Goal: Information Seeking & Learning: Learn about a topic

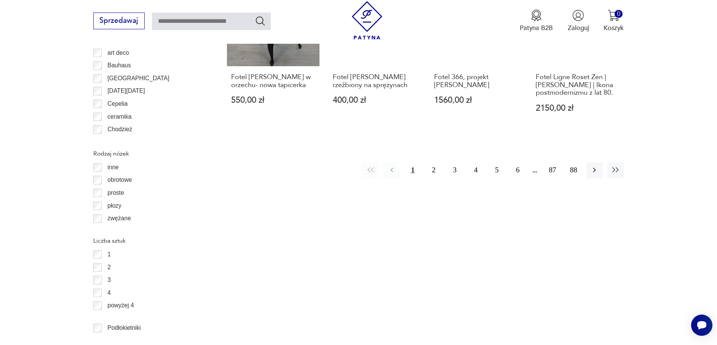
scroll to position [900, 0]
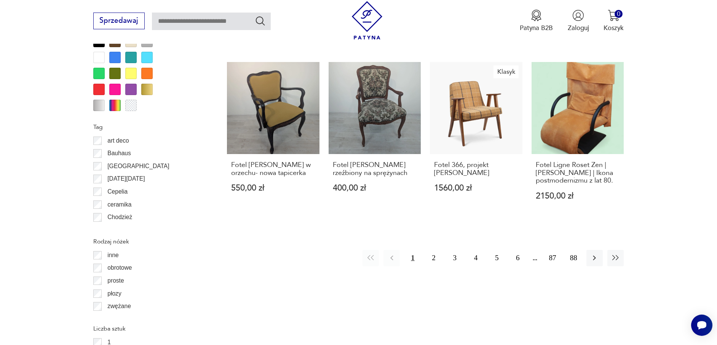
click at [114, 72] on div at bounding box center [114, 73] width 11 height 11
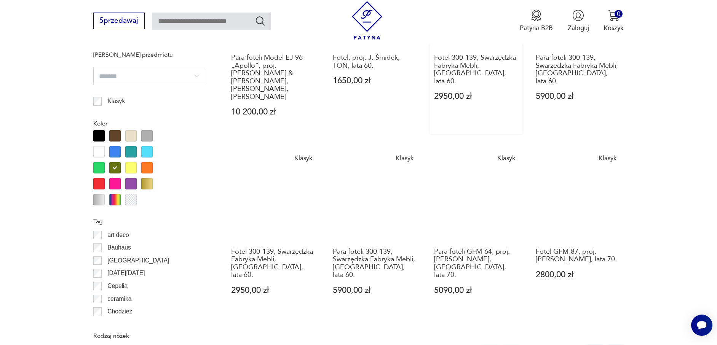
scroll to position [901, 0]
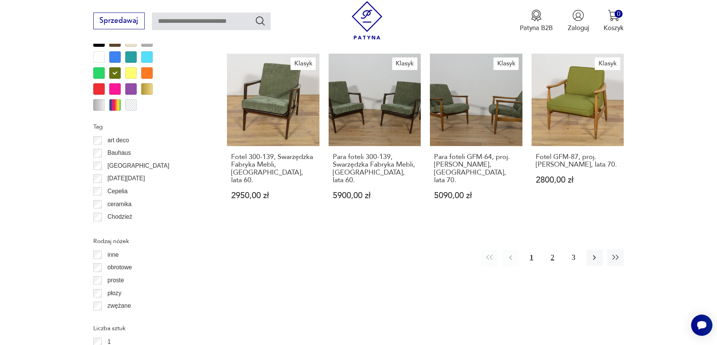
click at [555, 250] on button "2" at bounding box center [552, 258] width 16 height 16
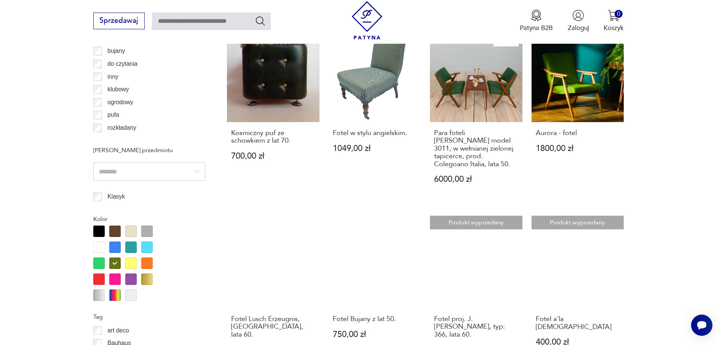
scroll to position [977, 0]
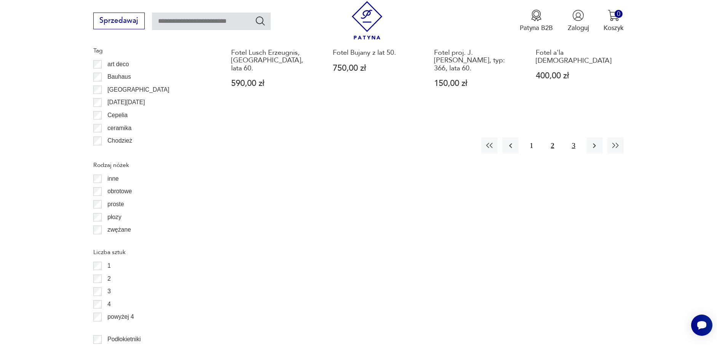
click at [575, 137] on button "3" at bounding box center [573, 145] width 16 height 16
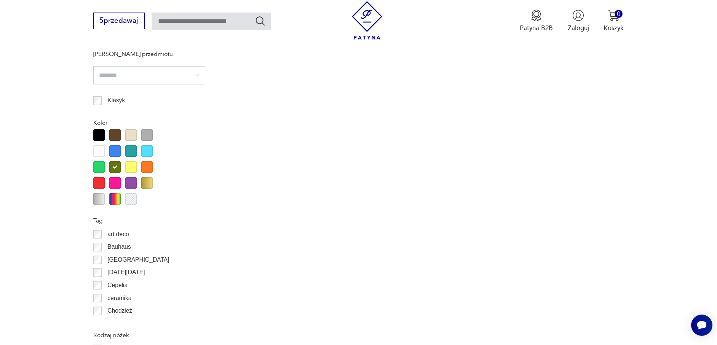
scroll to position [863, 0]
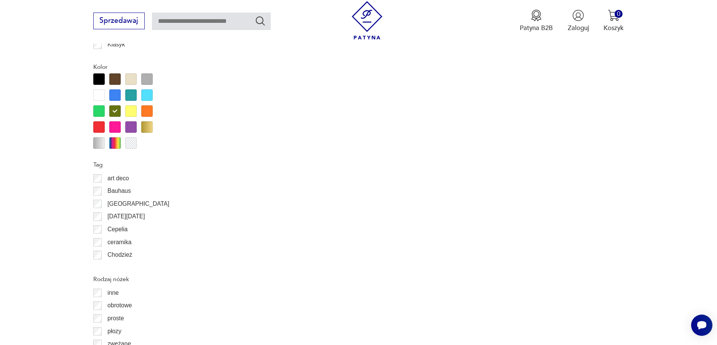
drag, startPoint x: 112, startPoint y: 79, endPoint x: 118, endPoint y: 81, distance: 7.1
click at [111, 79] on div at bounding box center [114, 78] width 11 height 11
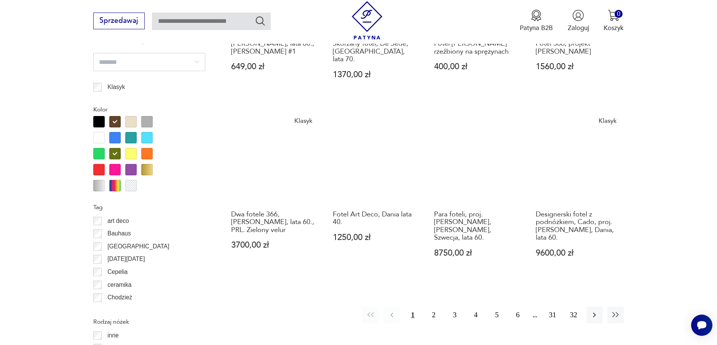
scroll to position [825, 0]
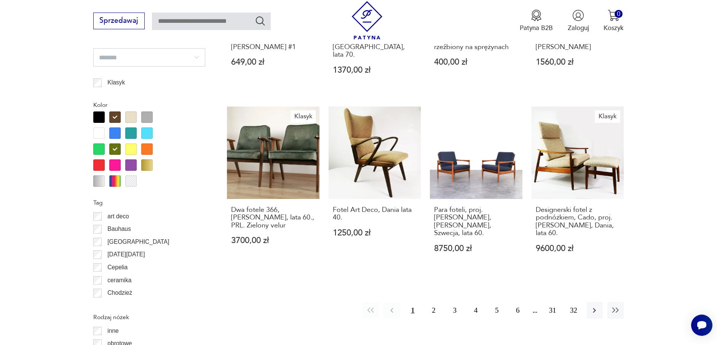
click at [117, 145] on div at bounding box center [114, 149] width 11 height 11
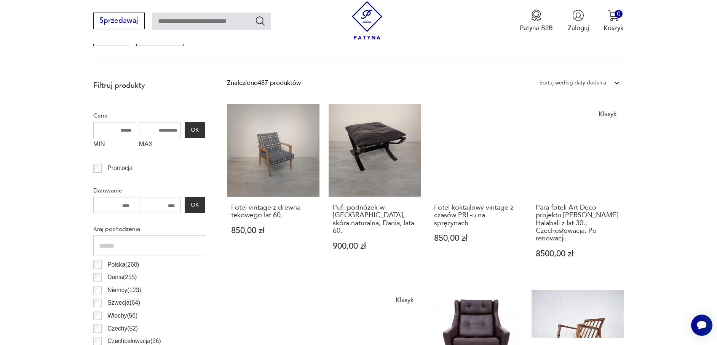
scroll to position [254, 0]
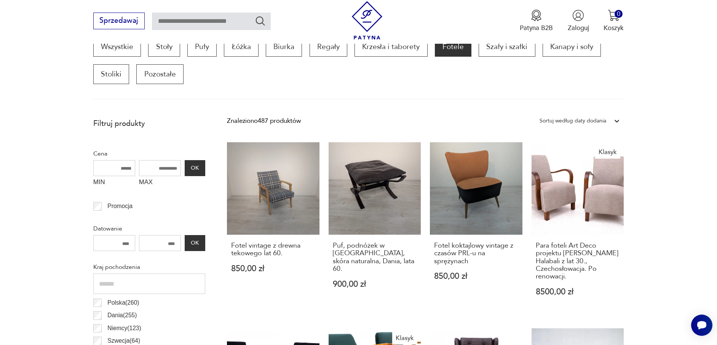
click at [213, 13] on input "text" at bounding box center [211, 22] width 119 height 18
type input "*****"
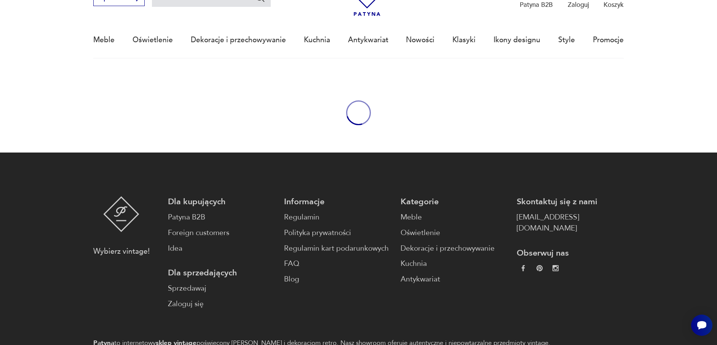
type input "*****"
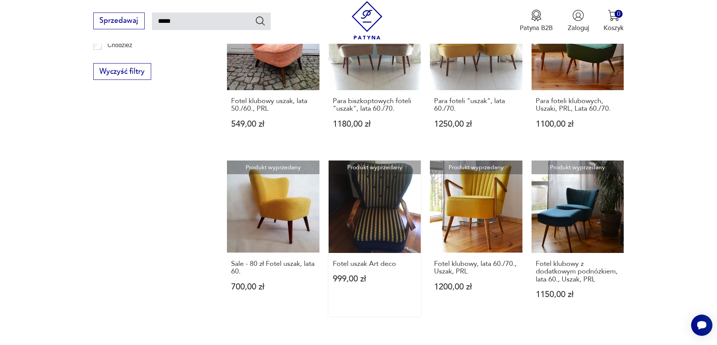
scroll to position [749, 0]
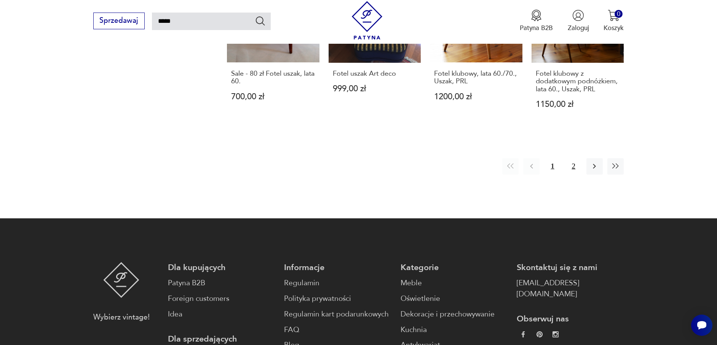
click at [575, 158] on button "2" at bounding box center [573, 166] width 16 height 16
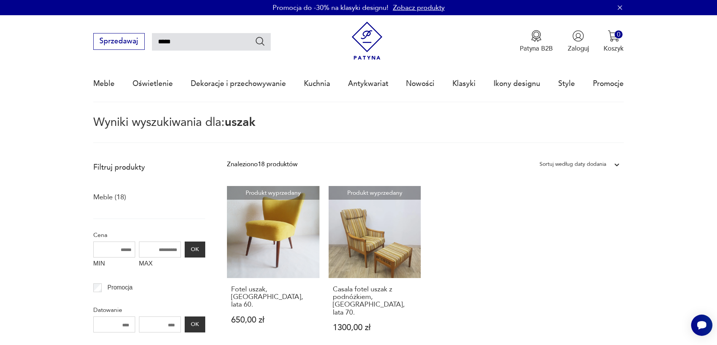
click at [187, 40] on input "*****" at bounding box center [211, 42] width 119 height 18
drag, startPoint x: 172, startPoint y: 42, endPoint x: 101, endPoint y: 40, distance: 71.2
click at [101, 40] on div "Sprzedawaj *****" at bounding box center [181, 41] width 177 height 17
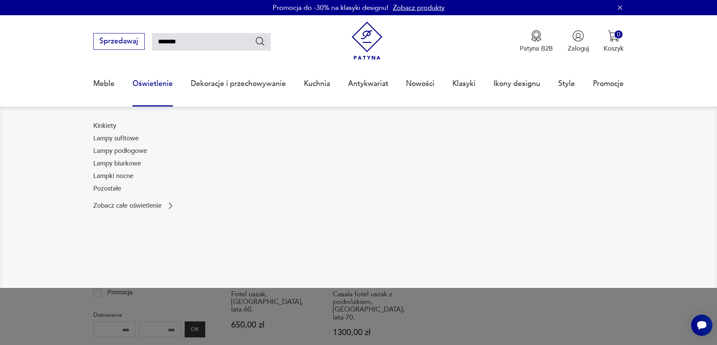
type input "*******"
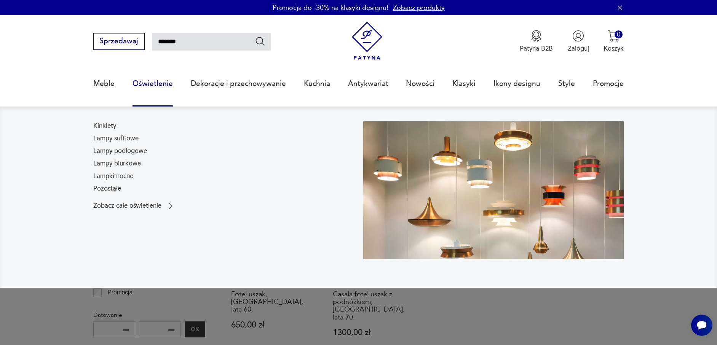
type input "*******"
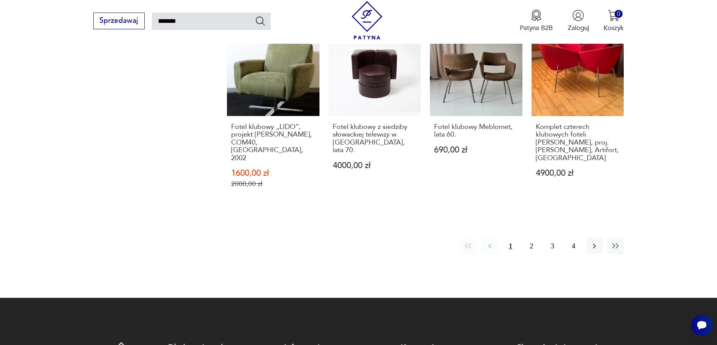
scroll to position [696, 0]
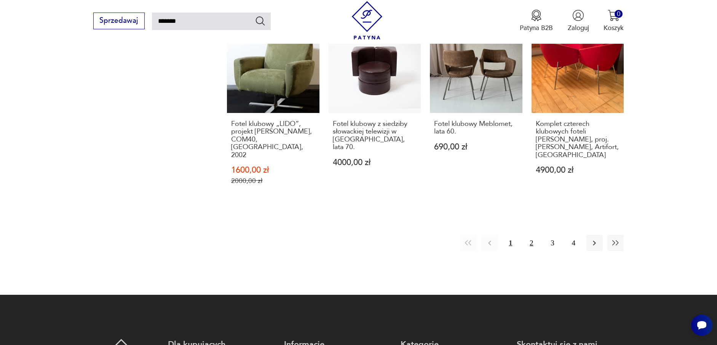
click at [530, 235] on button "2" at bounding box center [531, 243] width 16 height 16
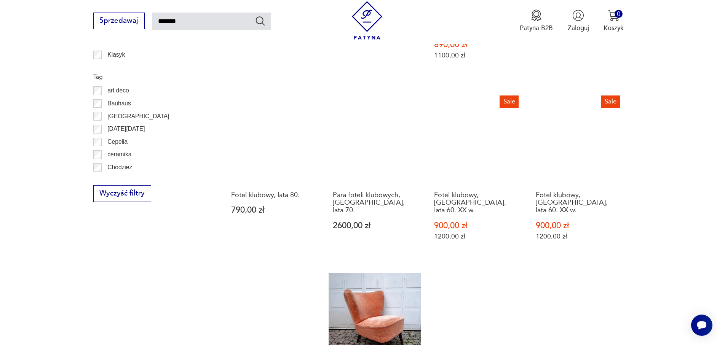
scroll to position [577, 0]
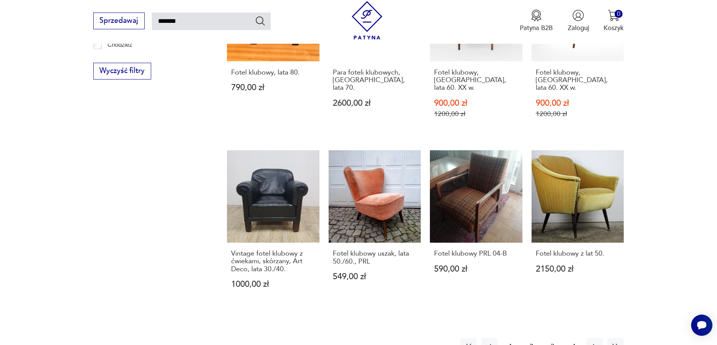
click at [557, 338] on button "3" at bounding box center [552, 346] width 16 height 16
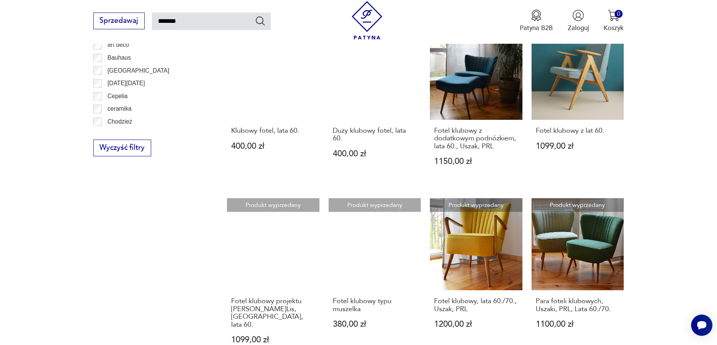
scroll to position [615, 0]
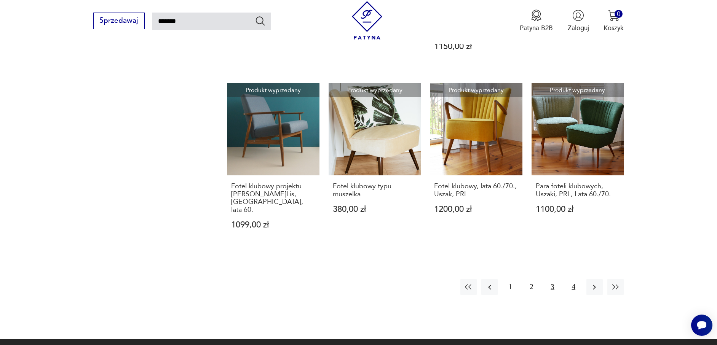
click at [570, 279] on button "4" at bounding box center [573, 287] width 16 height 16
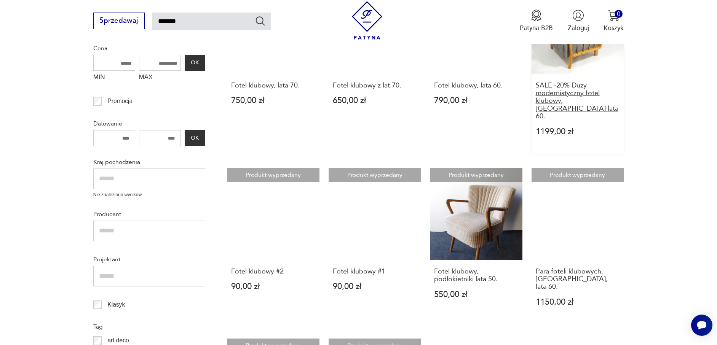
scroll to position [44, 0]
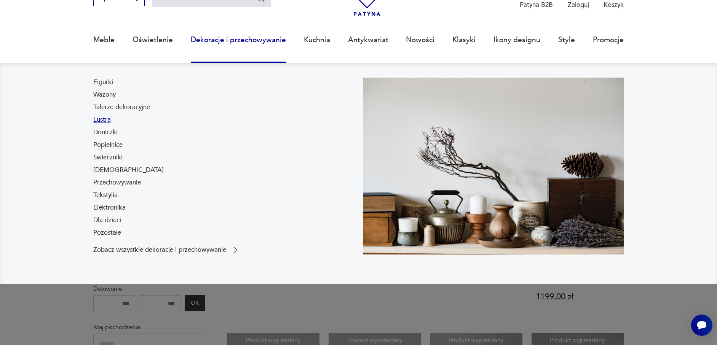
click at [104, 116] on link "Lustra" at bounding box center [102, 119] width 18 height 9
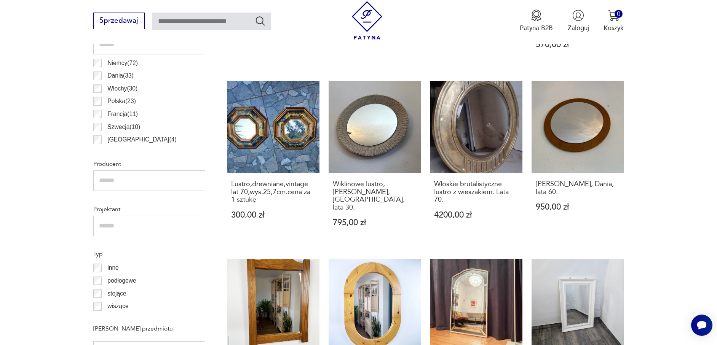
click at [127, 112] on p "Francja ( 11 )" at bounding box center [122, 114] width 30 height 10
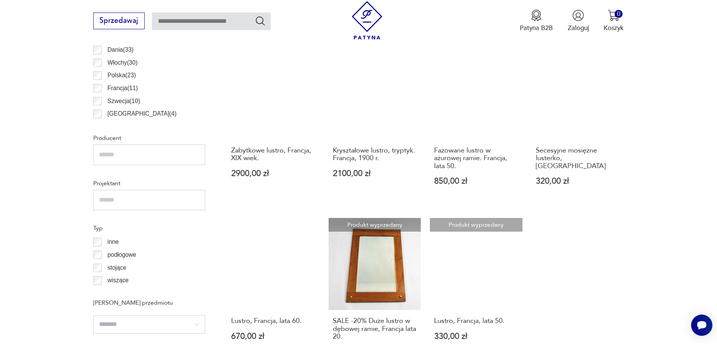
scroll to position [406, 0]
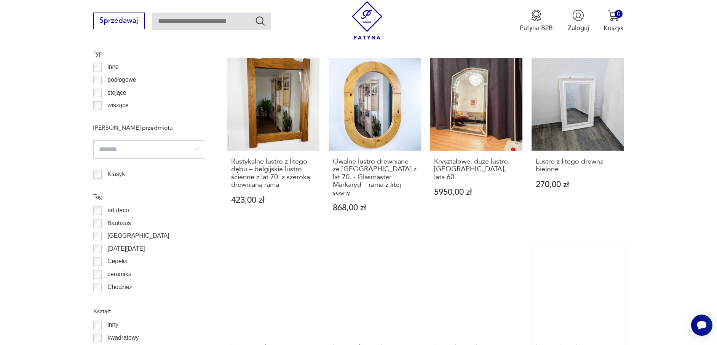
scroll to position [787, 0]
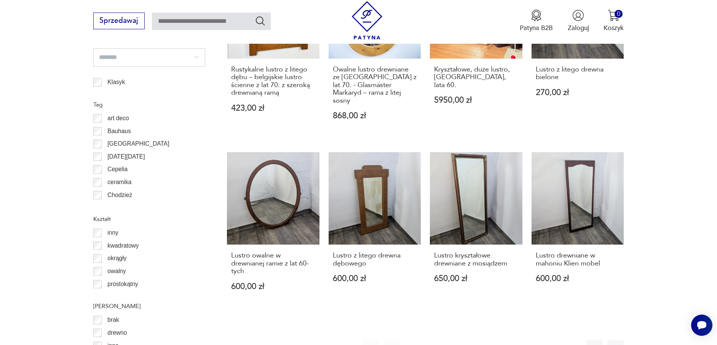
click at [435, 340] on button "2" at bounding box center [434, 348] width 16 height 16
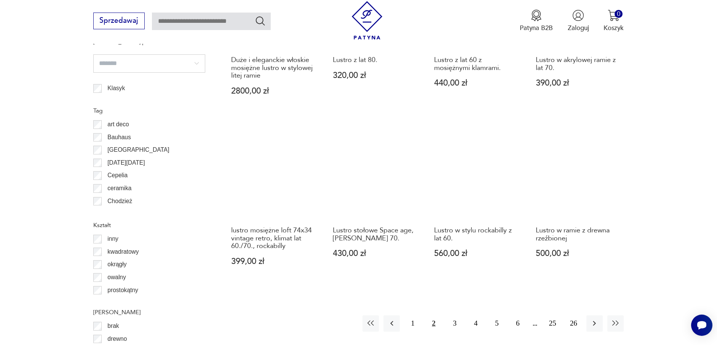
scroll to position [825, 0]
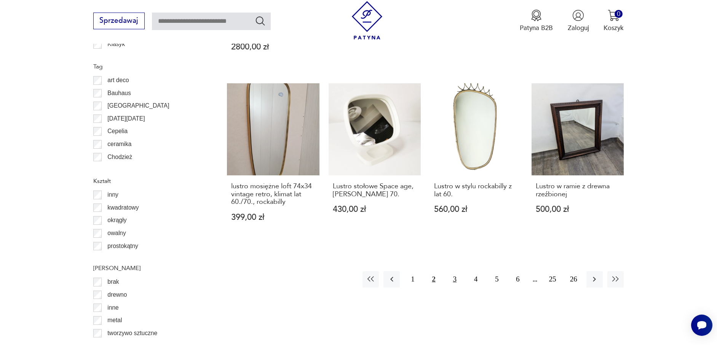
click at [450, 272] on button "3" at bounding box center [455, 279] width 16 height 16
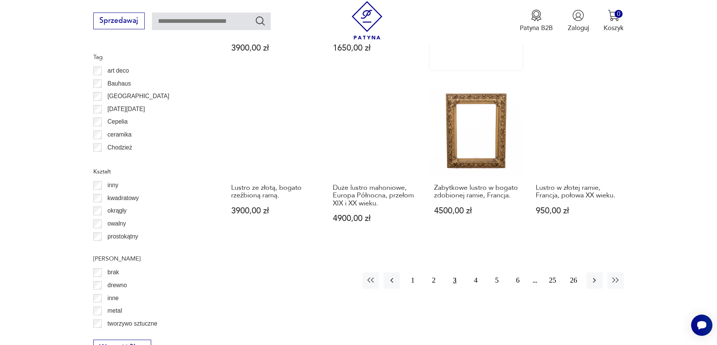
scroll to position [939, 0]
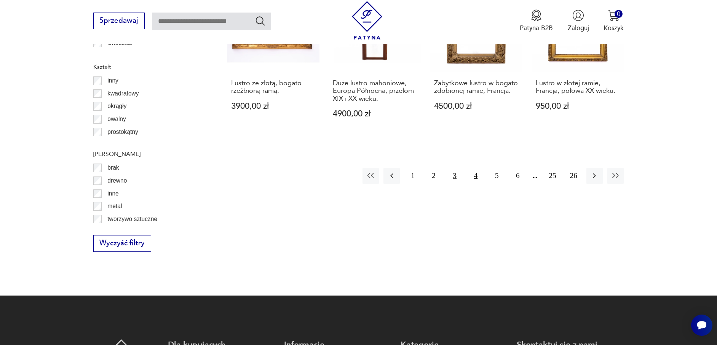
click at [471, 168] on button "4" at bounding box center [476, 176] width 16 height 16
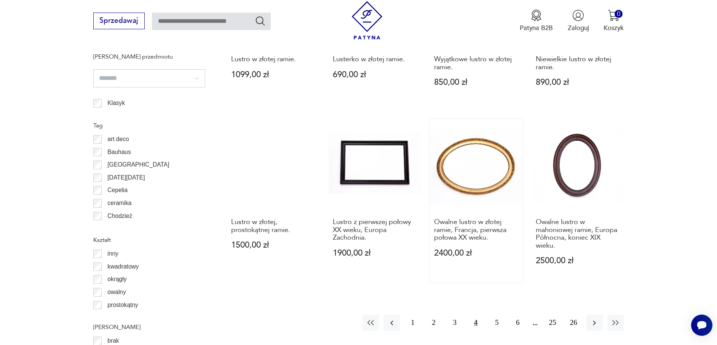
scroll to position [863, 0]
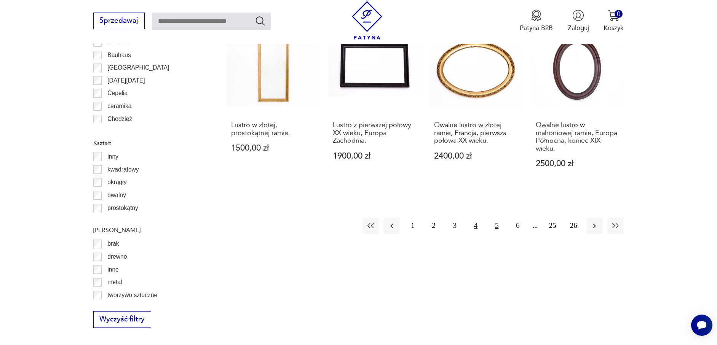
click at [499, 227] on button "5" at bounding box center [497, 226] width 16 height 16
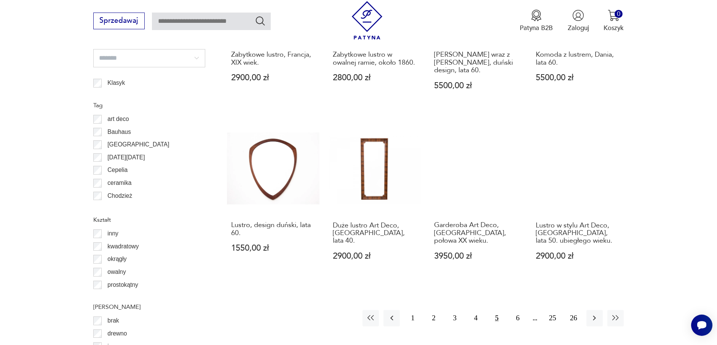
scroll to position [787, 0]
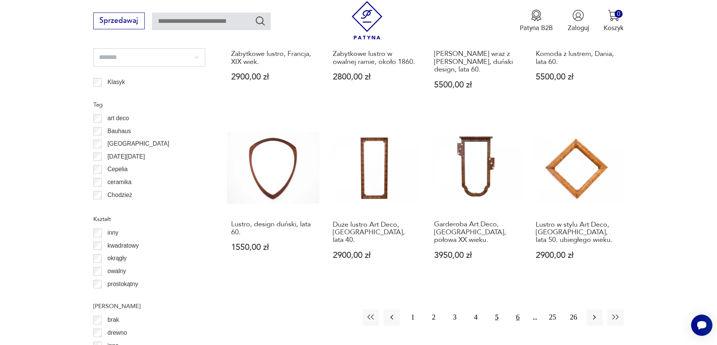
click at [518, 310] on button "6" at bounding box center [517, 318] width 16 height 16
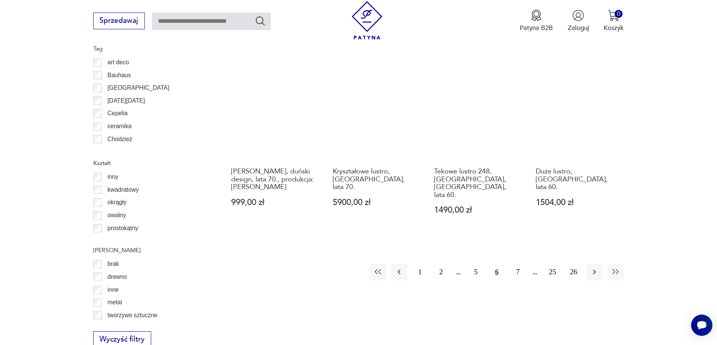
scroll to position [901, 0]
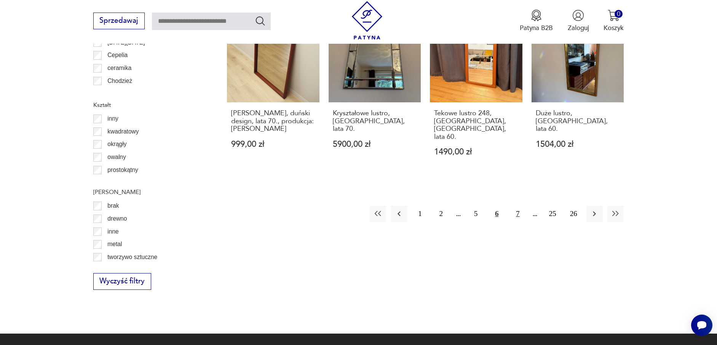
click at [517, 206] on button "7" at bounding box center [517, 214] width 16 height 16
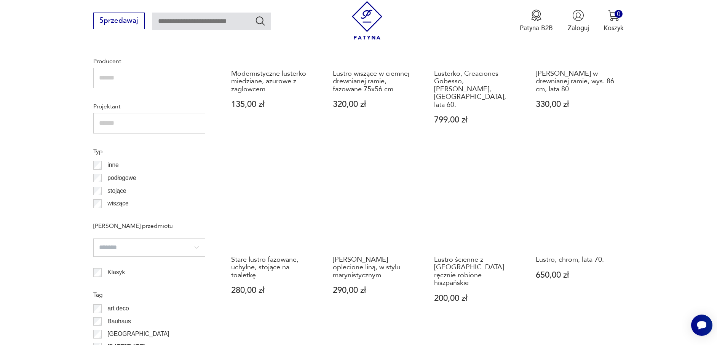
scroll to position [787, 0]
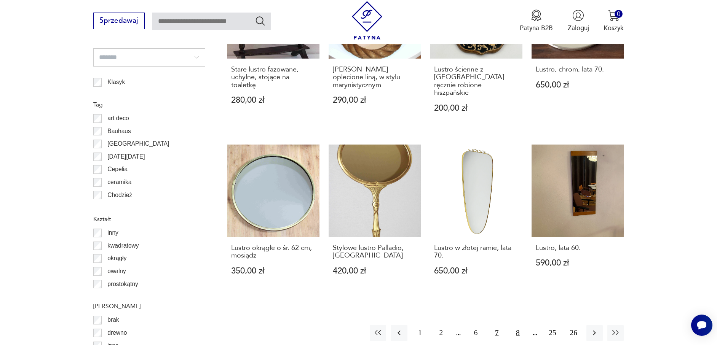
click at [513, 325] on button "8" at bounding box center [517, 333] width 16 height 16
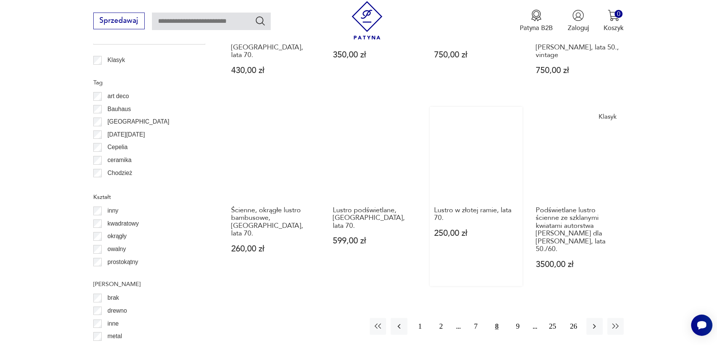
scroll to position [901, 0]
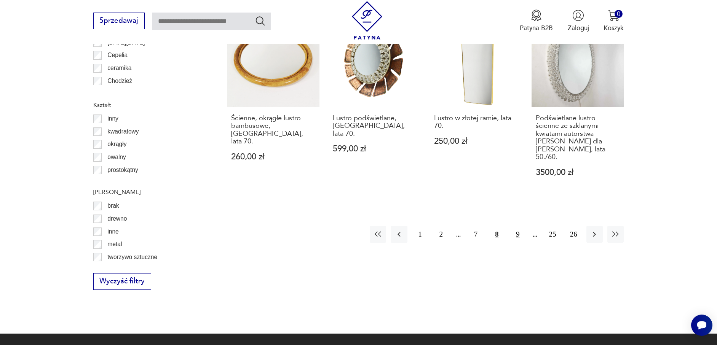
click at [514, 226] on button "9" at bounding box center [517, 234] width 16 height 16
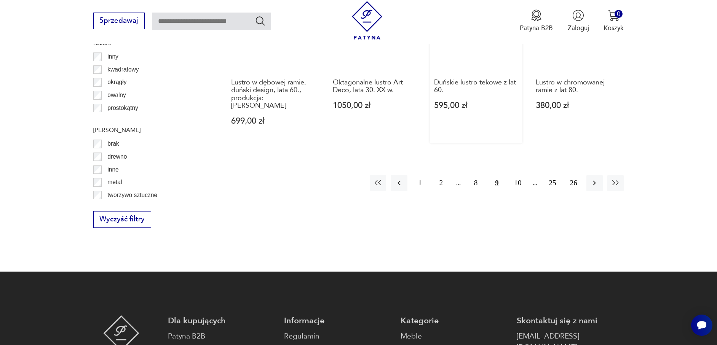
scroll to position [977, 0]
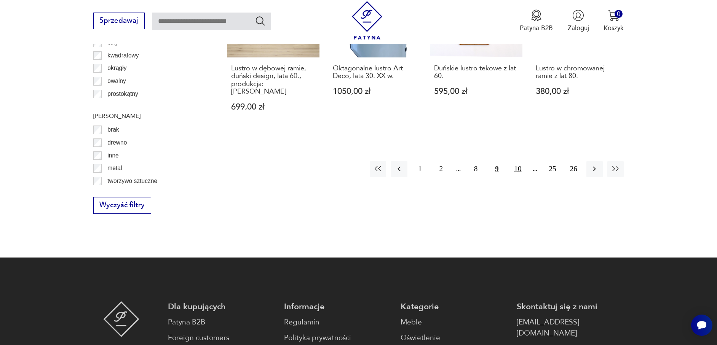
click at [521, 161] on button "10" at bounding box center [517, 169] width 16 height 16
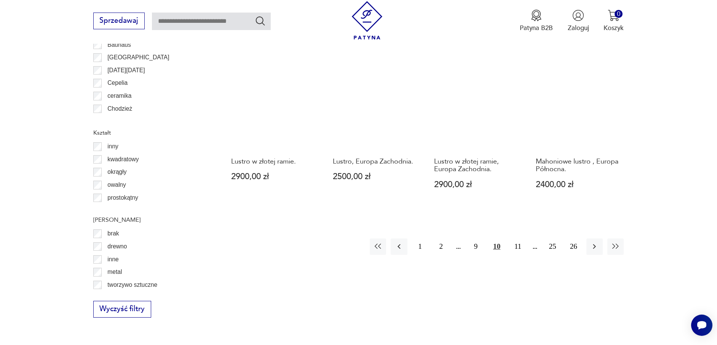
scroll to position [939, 0]
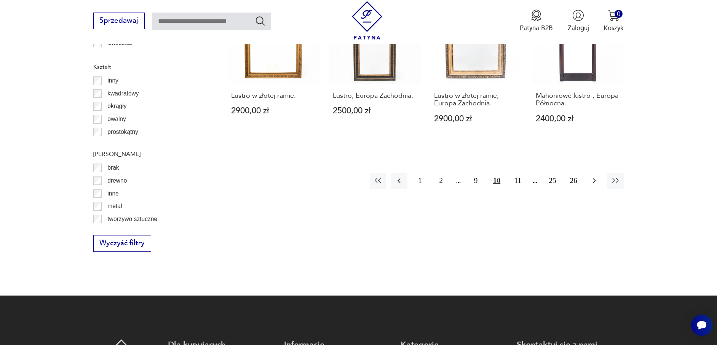
click at [592, 173] on button "button" at bounding box center [594, 181] width 16 height 16
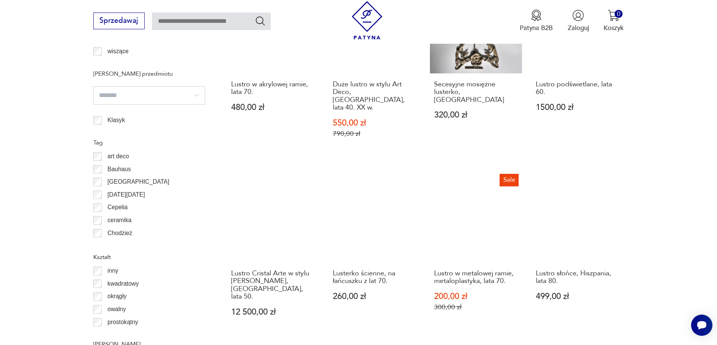
scroll to position [1015, 0]
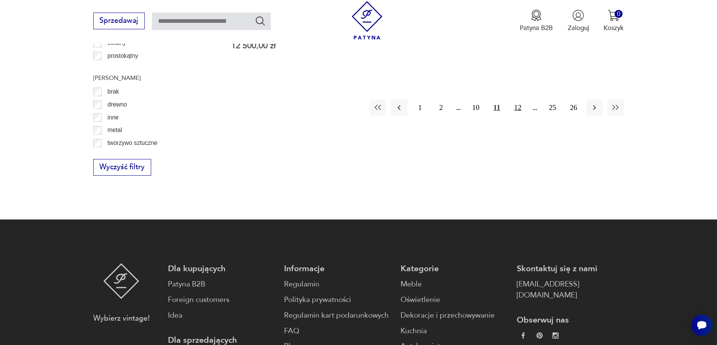
click at [520, 99] on button "12" at bounding box center [517, 107] width 16 height 16
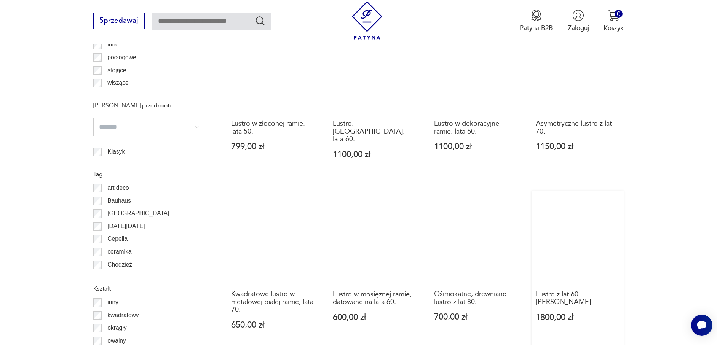
scroll to position [863, 0]
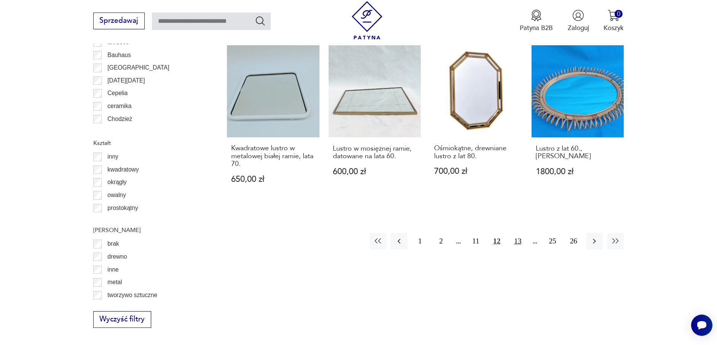
click at [516, 233] on button "13" at bounding box center [517, 241] width 16 height 16
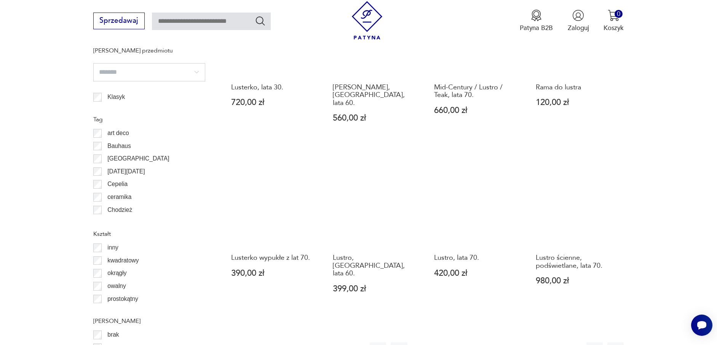
scroll to position [863, 0]
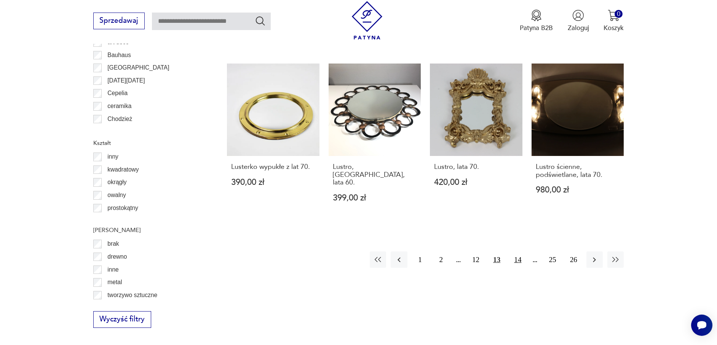
click at [523, 252] on button "14" at bounding box center [517, 260] width 16 height 16
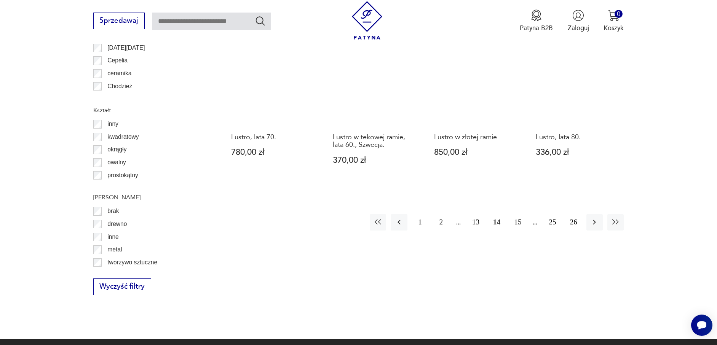
scroll to position [901, 0]
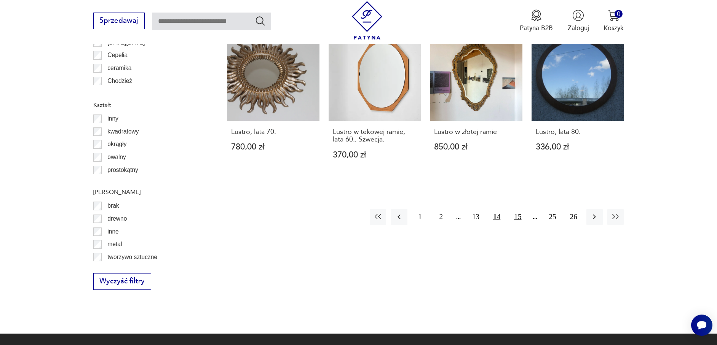
click at [520, 209] on button "15" at bounding box center [517, 217] width 16 height 16
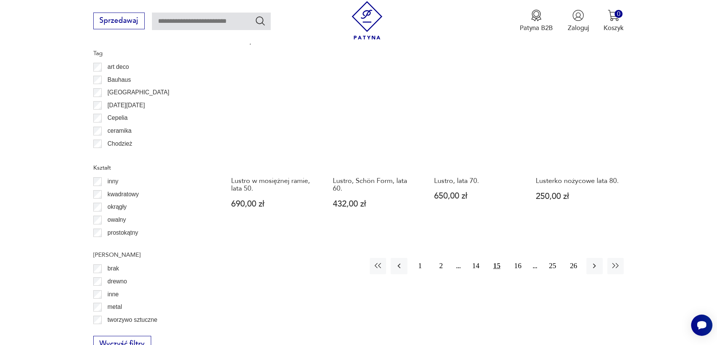
scroll to position [939, 0]
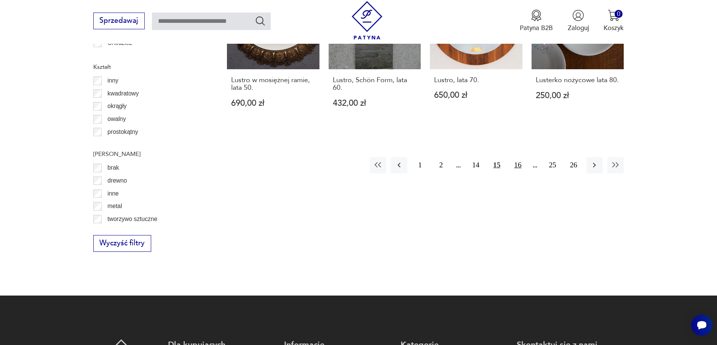
click at [515, 163] on button "16" at bounding box center [517, 165] width 16 height 16
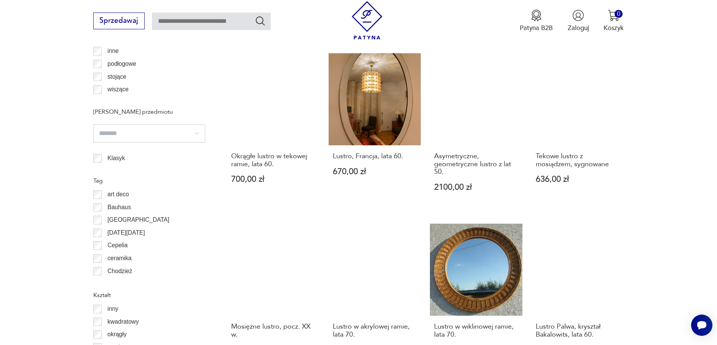
scroll to position [787, 0]
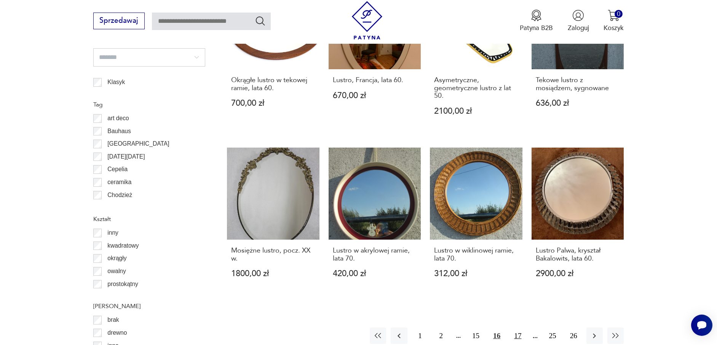
click at [514, 328] on button "17" at bounding box center [517, 336] width 16 height 16
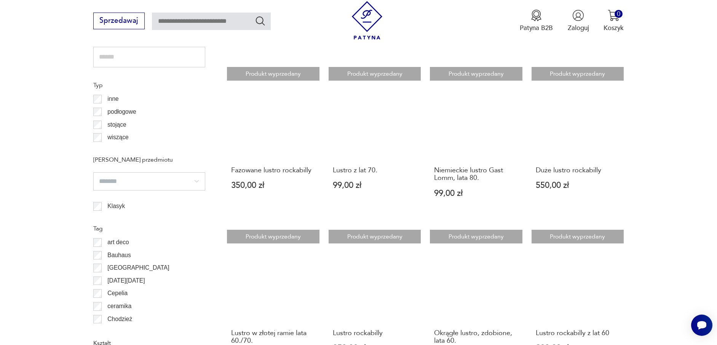
scroll to position [787, 0]
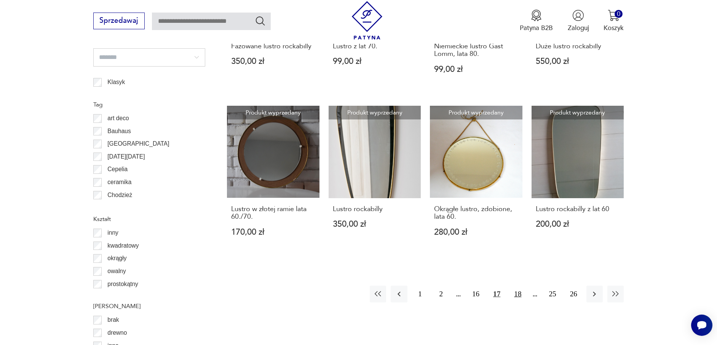
click at [520, 287] on button "18" at bounding box center [517, 294] width 16 height 16
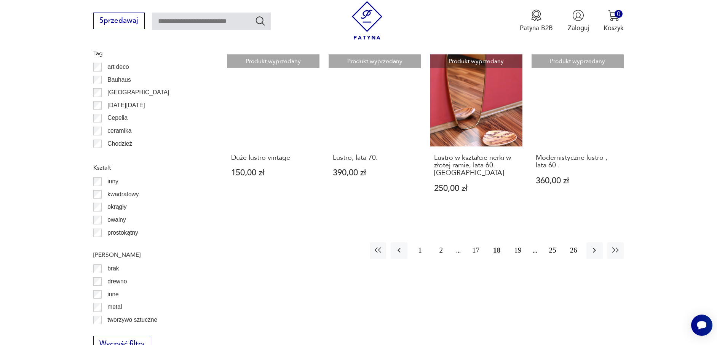
scroll to position [825, 0]
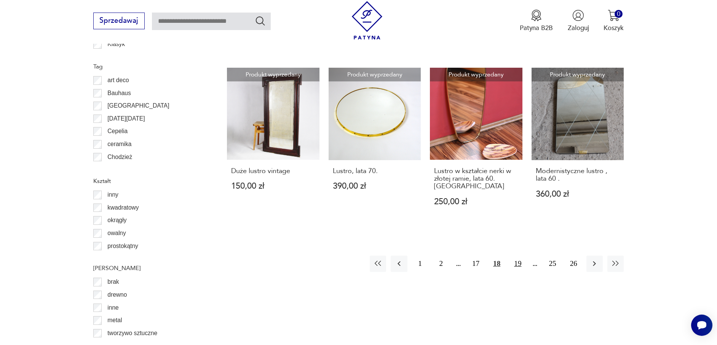
click at [515, 268] on button "19" at bounding box center [517, 264] width 16 height 16
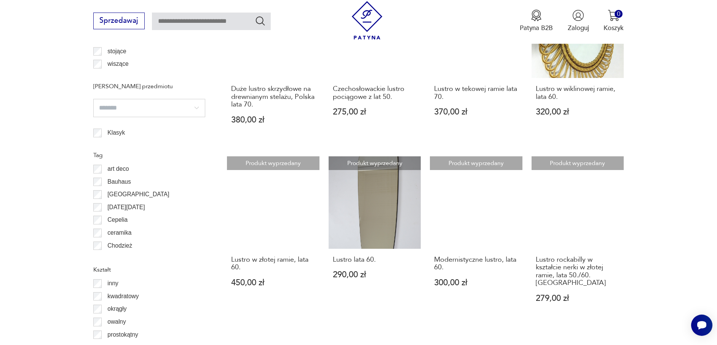
scroll to position [825, 0]
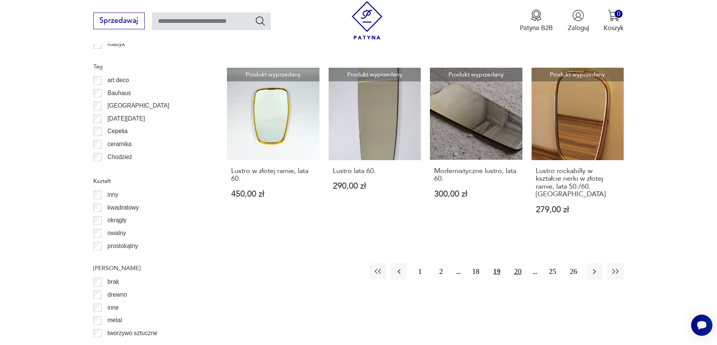
click at [521, 263] on button "20" at bounding box center [517, 271] width 16 height 16
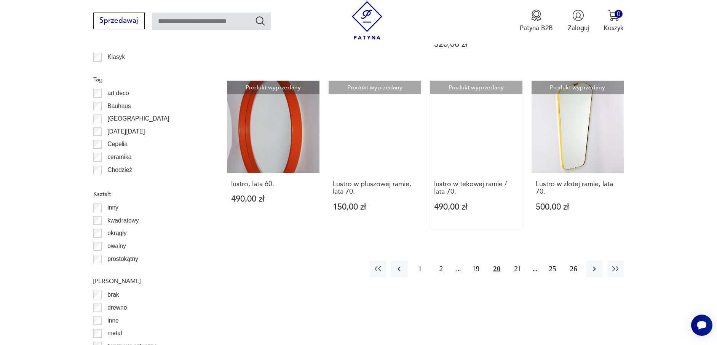
scroll to position [977, 0]
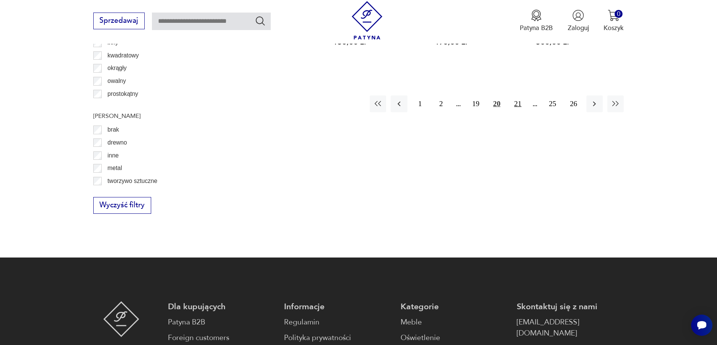
click at [521, 102] on button "21" at bounding box center [517, 104] width 16 height 16
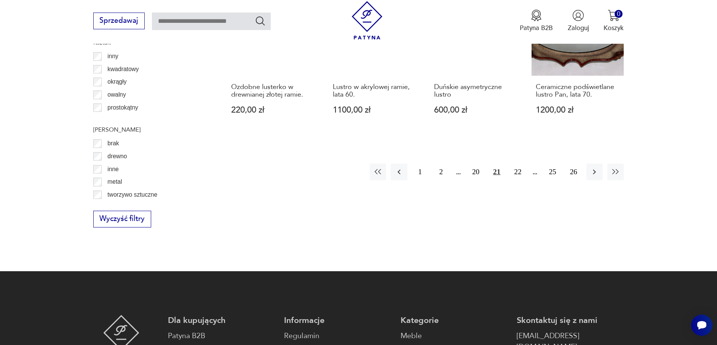
scroll to position [977, 0]
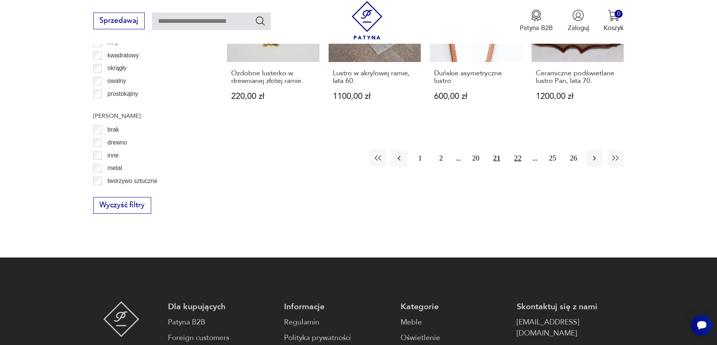
click at [519, 150] on button "22" at bounding box center [517, 158] width 16 height 16
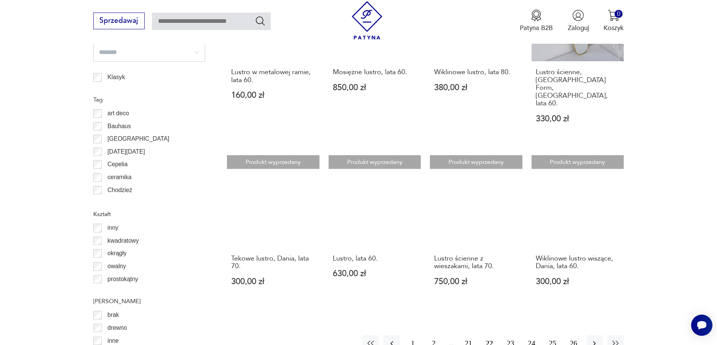
scroll to position [901, 0]
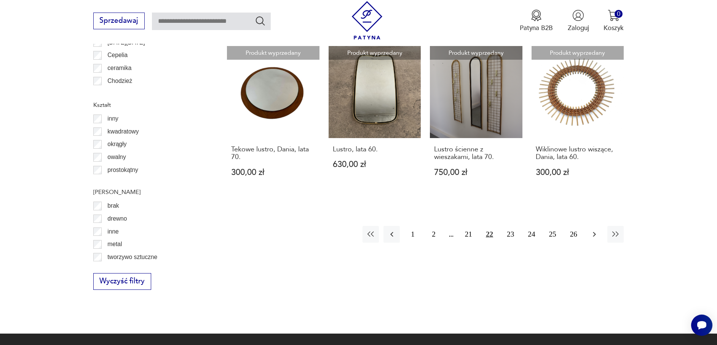
click at [598, 230] on icon "button" at bounding box center [594, 234] width 9 height 9
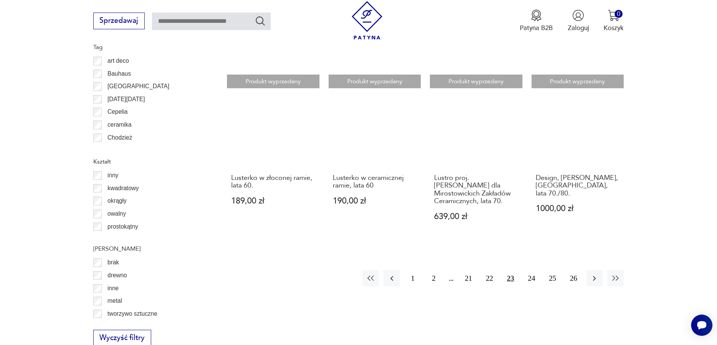
scroll to position [939, 0]
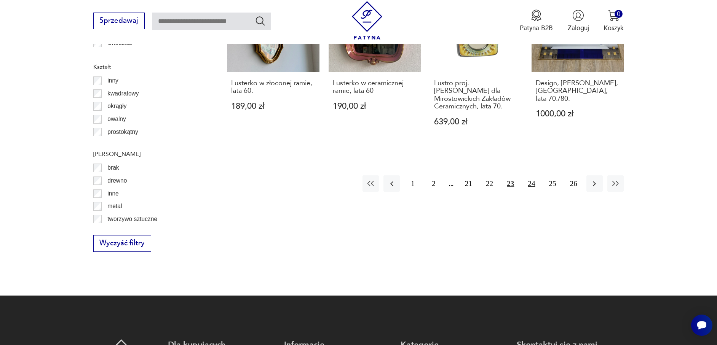
click at [534, 176] on button "24" at bounding box center [531, 184] width 16 height 16
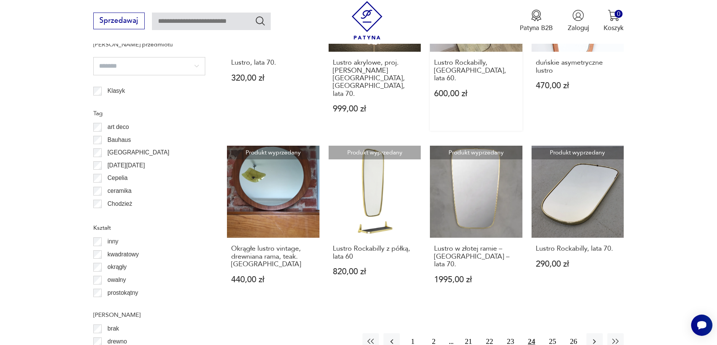
scroll to position [901, 0]
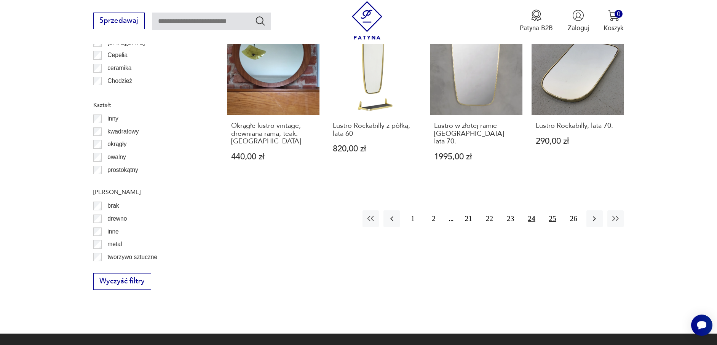
click at [552, 211] on button "25" at bounding box center [552, 219] width 16 height 16
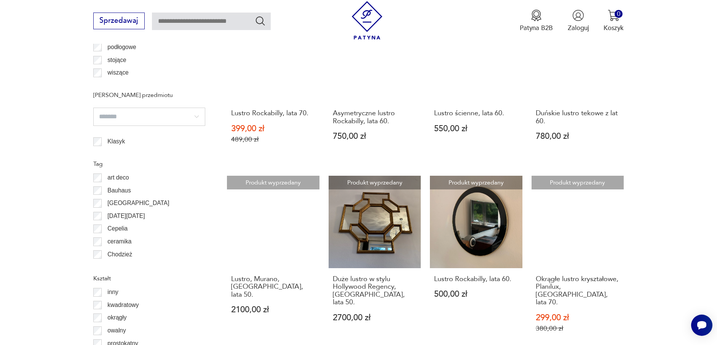
scroll to position [784, 0]
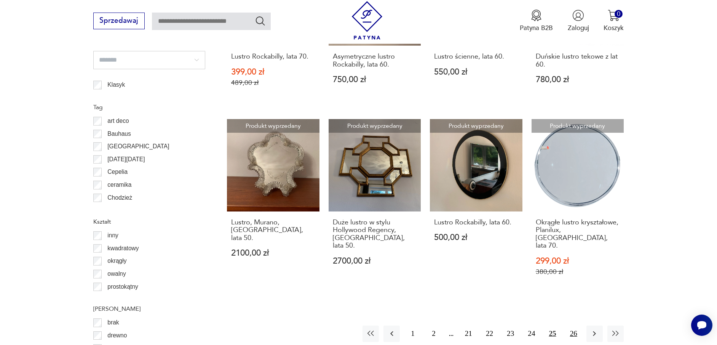
click at [570, 326] on button "26" at bounding box center [573, 334] width 16 height 16
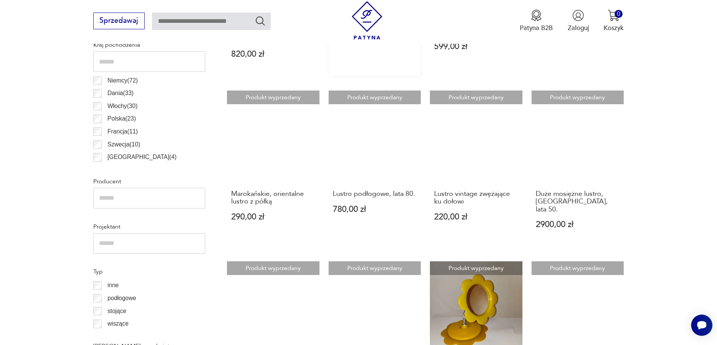
scroll to position [482, 0]
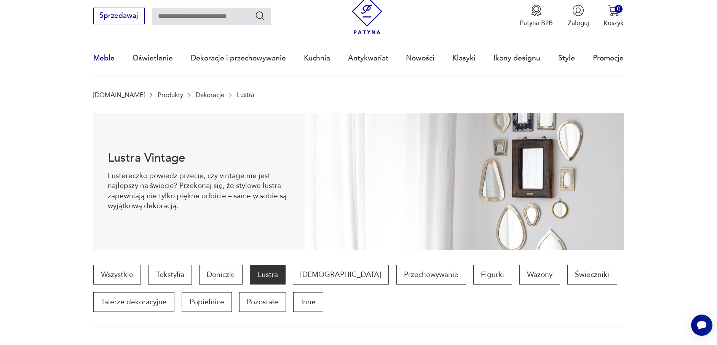
click at [100, 57] on link "Meble" at bounding box center [103, 58] width 21 height 35
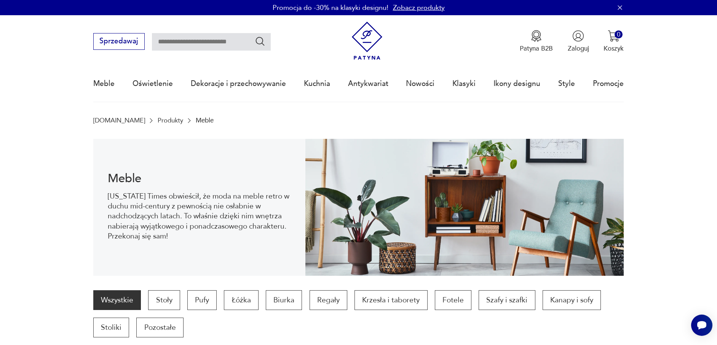
click at [220, 46] on input "text" at bounding box center [211, 42] width 119 height 18
type input "**********"
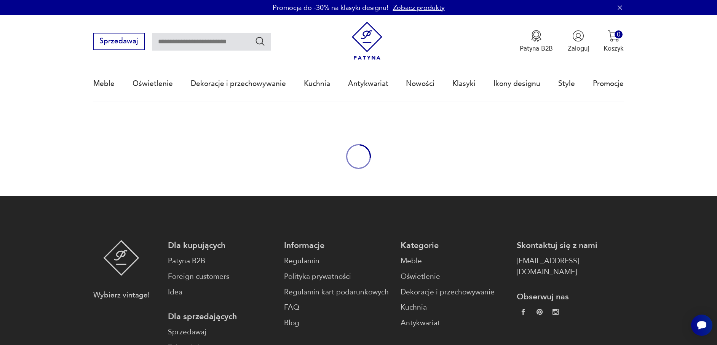
type input "**********"
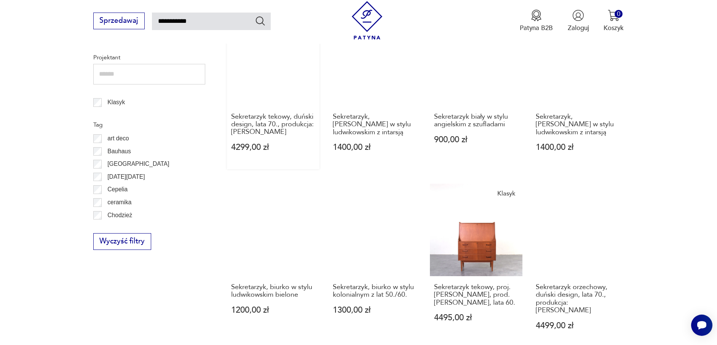
scroll to position [624, 0]
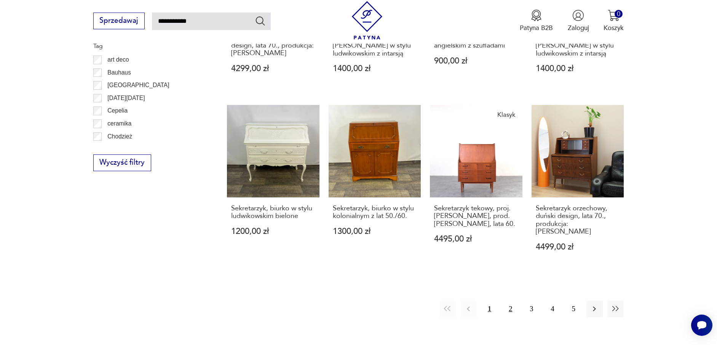
click at [514, 301] on button "2" at bounding box center [510, 309] width 16 height 16
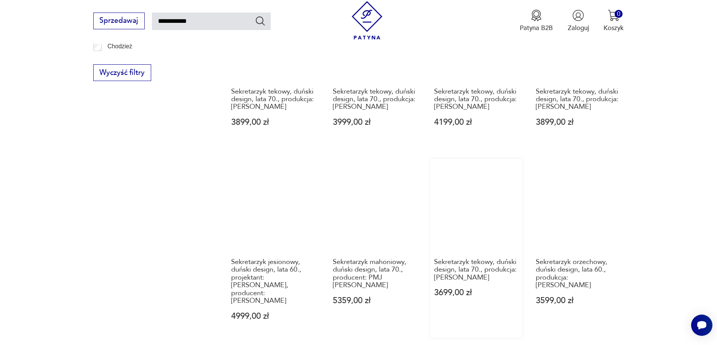
scroll to position [653, 0]
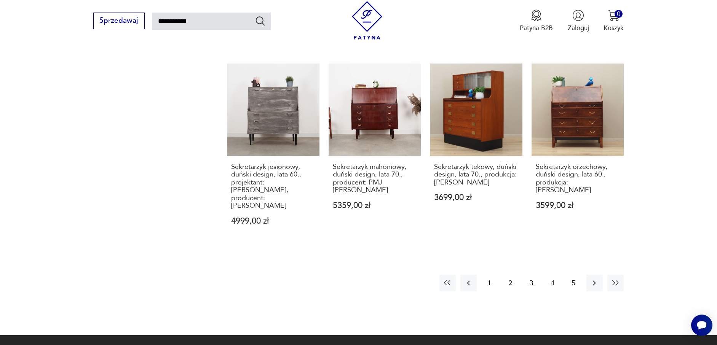
click at [534, 275] on button "3" at bounding box center [531, 283] width 16 height 16
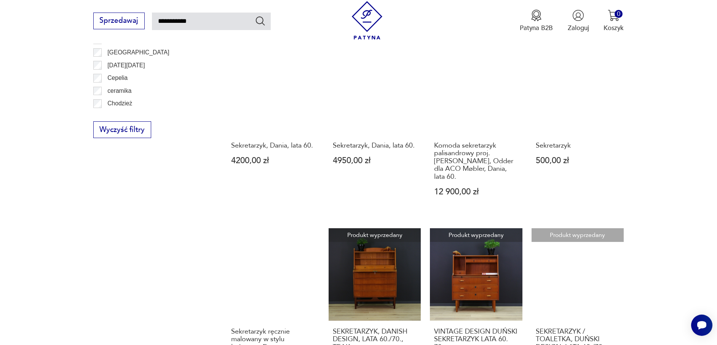
scroll to position [729, 0]
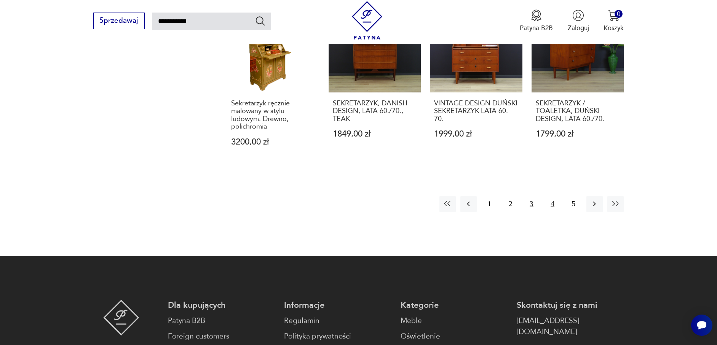
click at [552, 196] on button "4" at bounding box center [552, 204] width 16 height 16
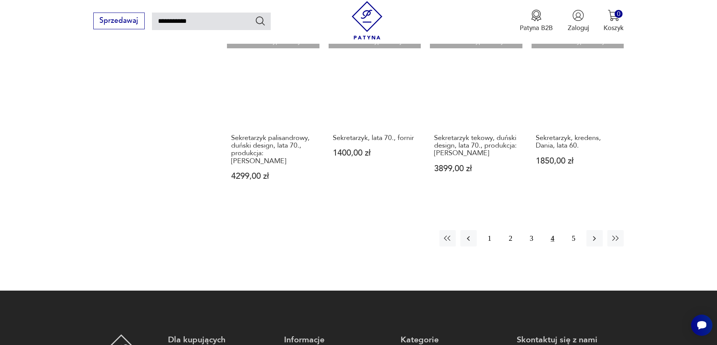
scroll to position [691, 0]
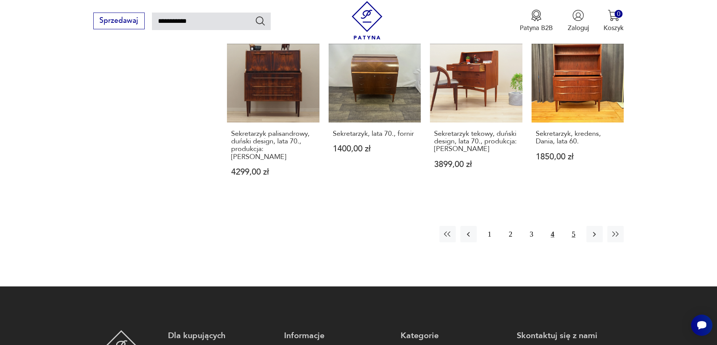
click at [574, 226] on button "5" at bounding box center [573, 234] width 16 height 16
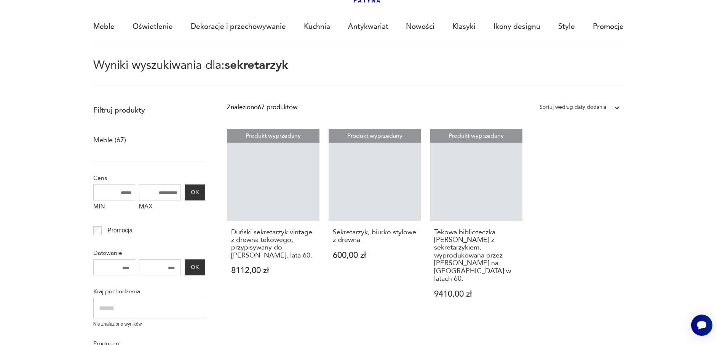
scroll to position [44, 0]
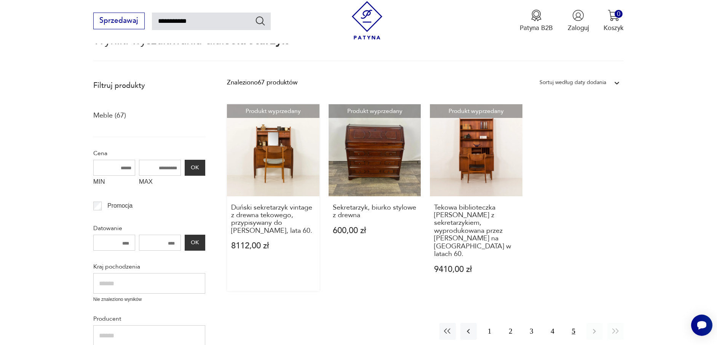
click at [295, 156] on link "Produkt wyprzedany Duński sekretarzyk vintage z drewna tekowego, przypisywany d…" at bounding box center [273, 197] width 92 height 187
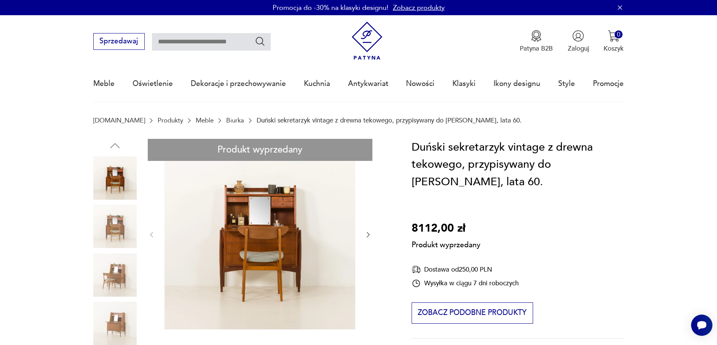
click at [191, 50] on input "text" at bounding box center [211, 42] width 119 height 18
type input "******"
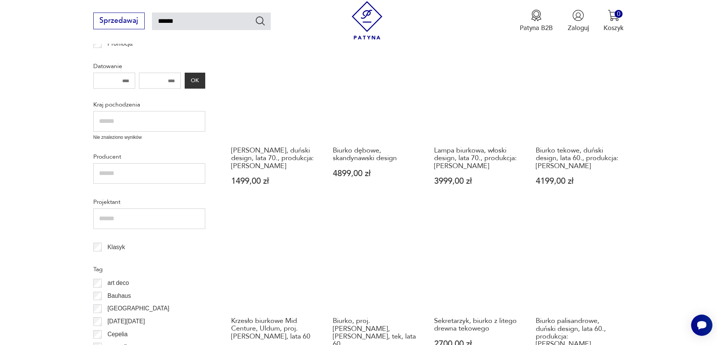
scroll to position [6, 0]
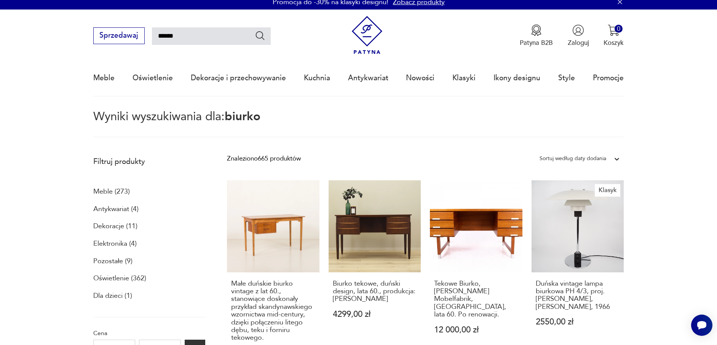
drag, startPoint x: 200, startPoint y: 34, endPoint x: 22, endPoint y: 31, distance: 178.2
click at [22, 31] on nav "Sprzedawaj ****** Patyna B2B Zaloguj 0 Koszyk Twój koszyk ( 0 ) Brak produktów …" at bounding box center [358, 53] width 717 height 87
type input "********"
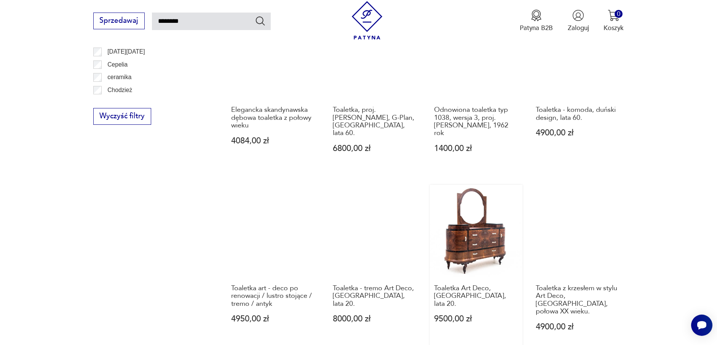
scroll to position [615, 0]
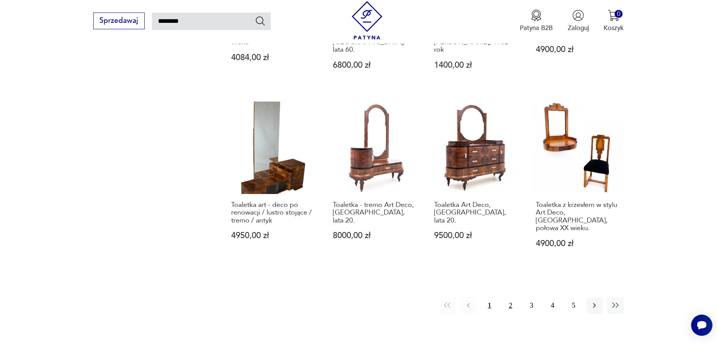
click at [515, 298] on button "2" at bounding box center [510, 306] width 16 height 16
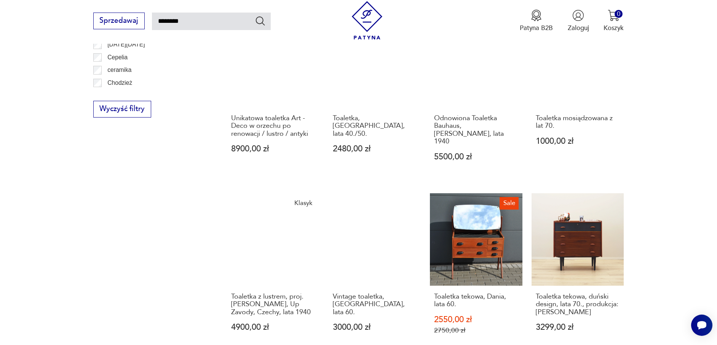
scroll to position [729, 0]
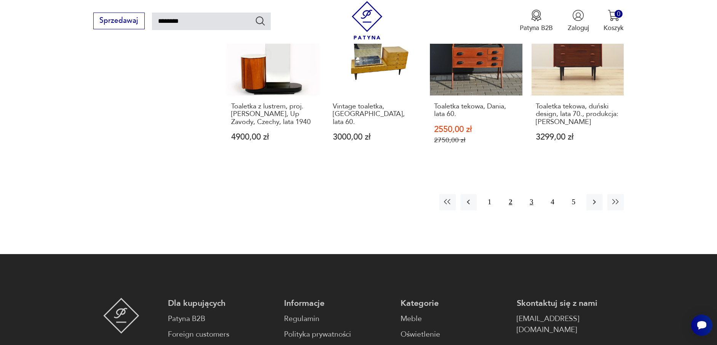
click at [535, 194] on button "3" at bounding box center [531, 202] width 16 height 16
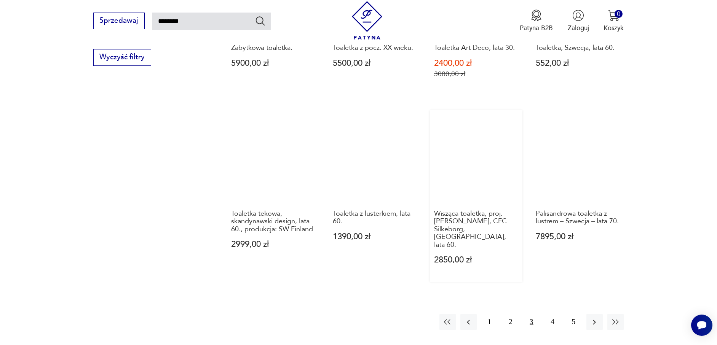
scroll to position [691, 0]
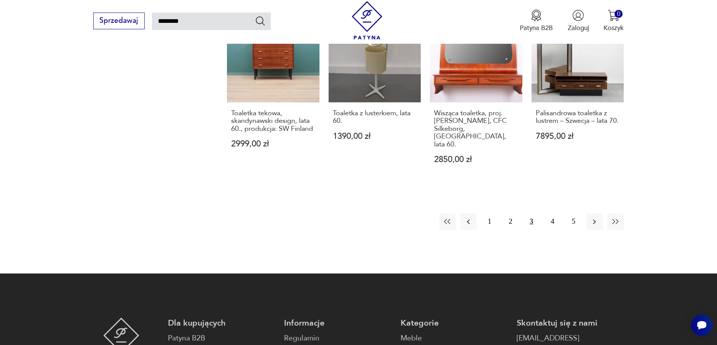
click at [541, 214] on div "1 2 3 4 5" at bounding box center [531, 222] width 185 height 16
click at [553, 214] on button "4" at bounding box center [552, 222] width 16 height 16
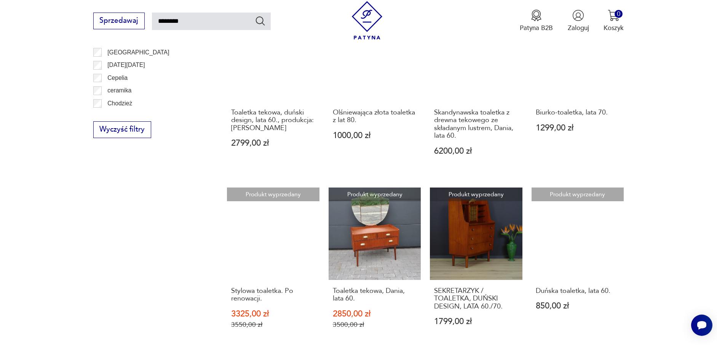
scroll to position [615, 0]
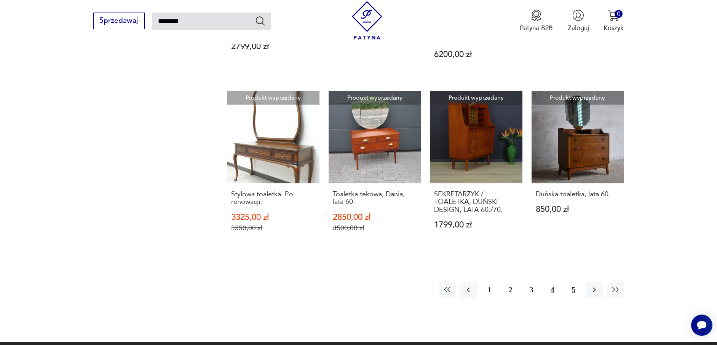
click at [575, 292] on button "5" at bounding box center [573, 290] width 16 height 16
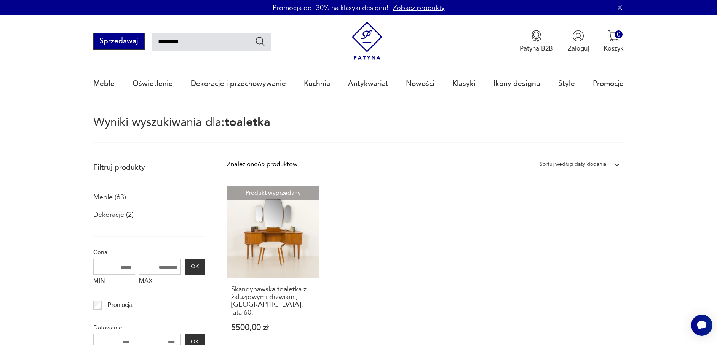
drag, startPoint x: 199, startPoint y: 40, endPoint x: 117, endPoint y: 40, distance: 81.9
click at [117, 40] on div "Sprzedawaj ********" at bounding box center [181, 41] width 177 height 17
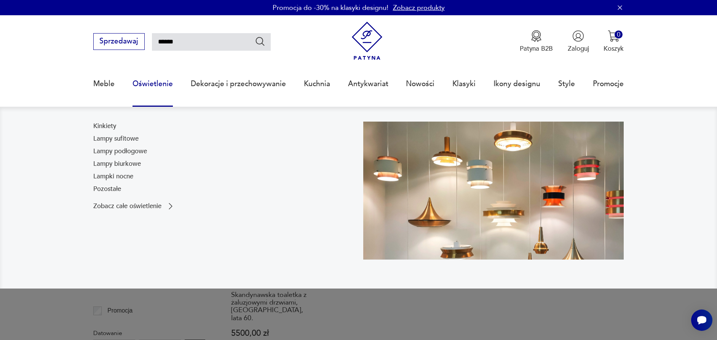
type input "******"
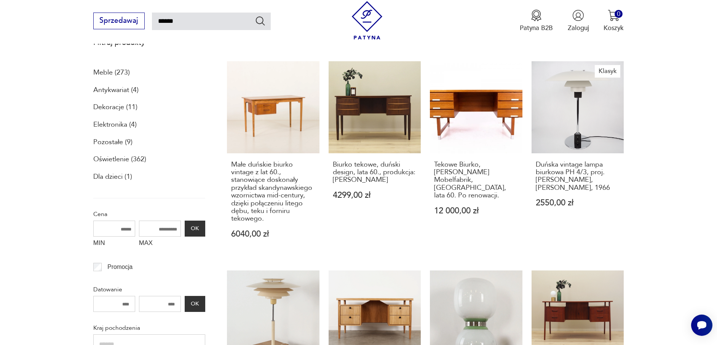
scroll to position [239, 0]
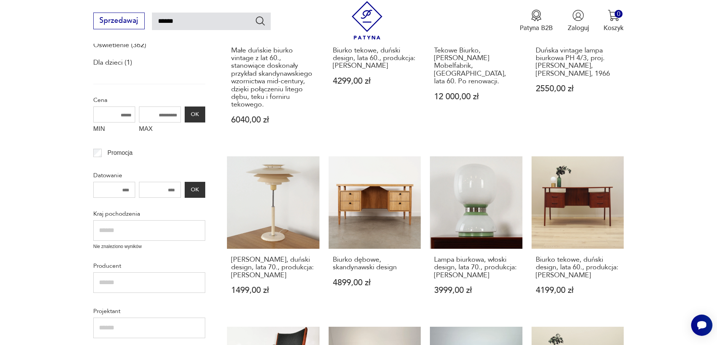
click at [149, 233] on input "text" at bounding box center [149, 230] width 112 height 21
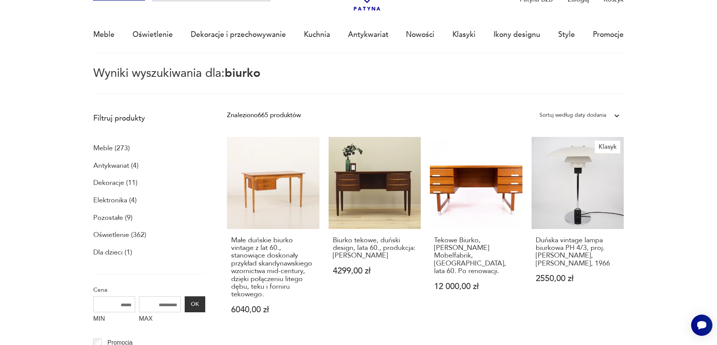
scroll to position [49, 0]
click at [104, 149] on p "Meble (273)" at bounding box center [111, 148] width 37 height 13
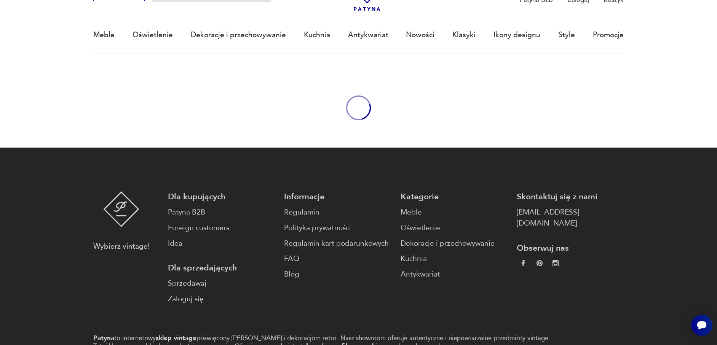
type input "******"
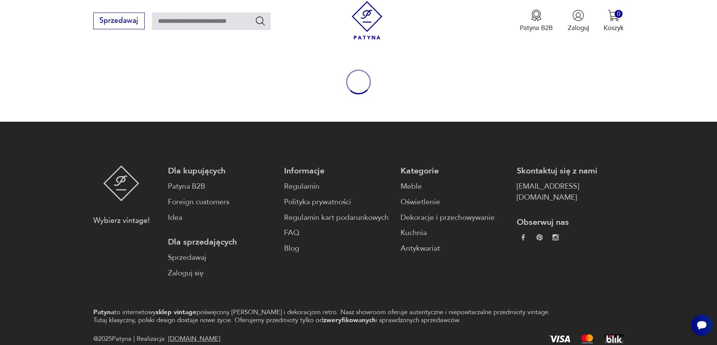
type input "******"
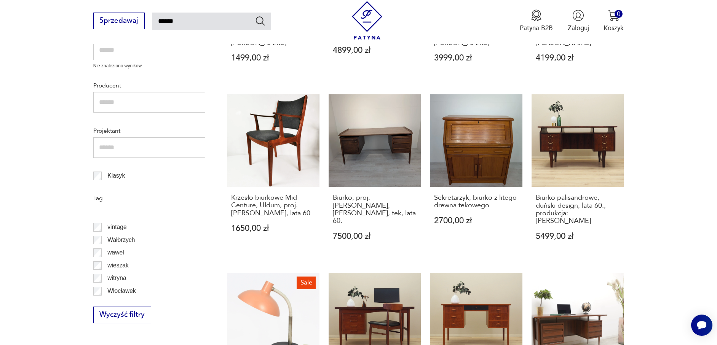
scroll to position [827, 0]
click at [70, 236] on section "Filtruj produkty Meble (7576) Antykwariat (1724) Dekoracje (8128) Kuchnia (5091…" at bounding box center [358, 113] width 717 height 854
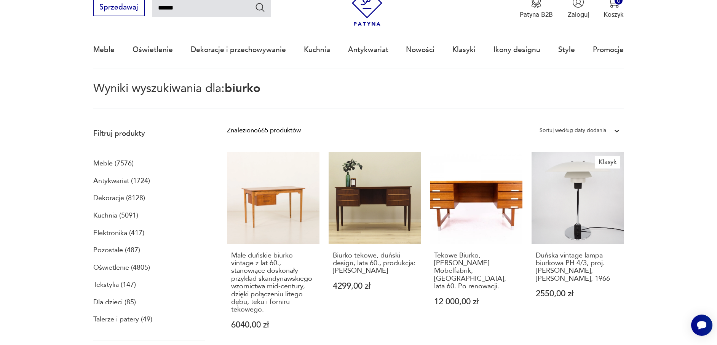
scroll to position [0, 0]
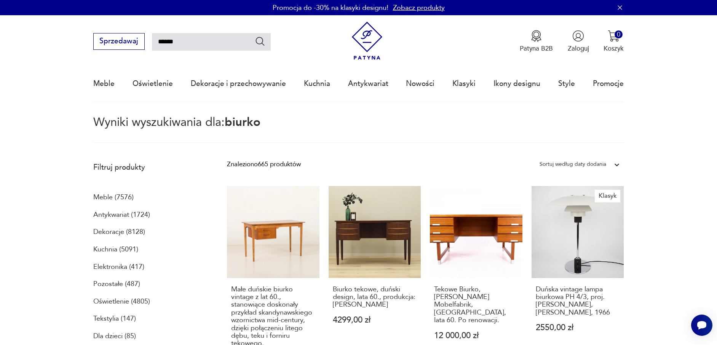
click at [210, 48] on input "******" at bounding box center [211, 42] width 119 height 18
type input "**********"
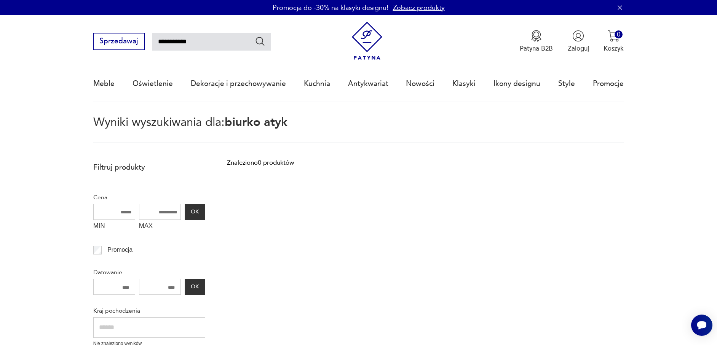
click at [180, 42] on input "**********" at bounding box center [211, 42] width 119 height 18
drag, startPoint x: 193, startPoint y: 43, endPoint x: 177, endPoint y: 43, distance: 16.0
click at [177, 43] on input "**********" at bounding box center [211, 42] width 119 height 18
type input "**********"
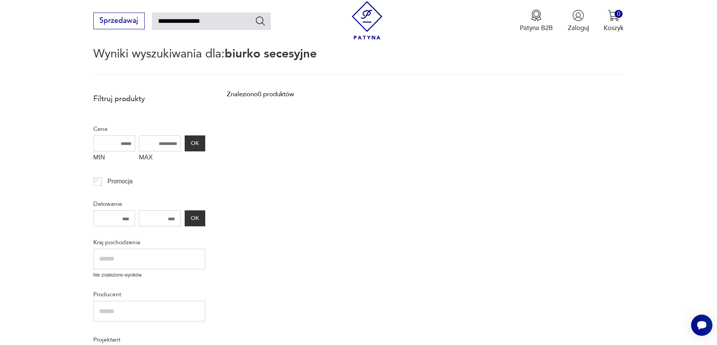
scroll to position [82, 0]
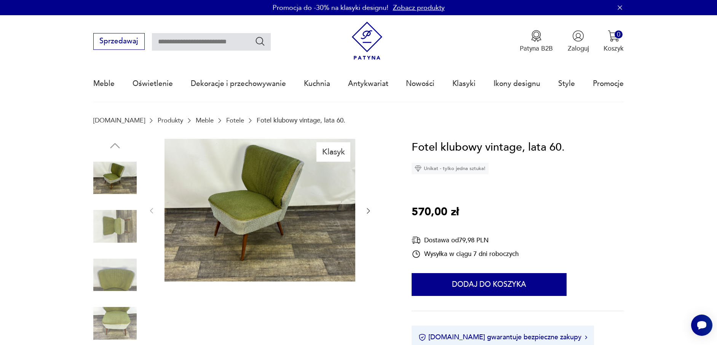
click at [251, 179] on img at bounding box center [259, 210] width 191 height 143
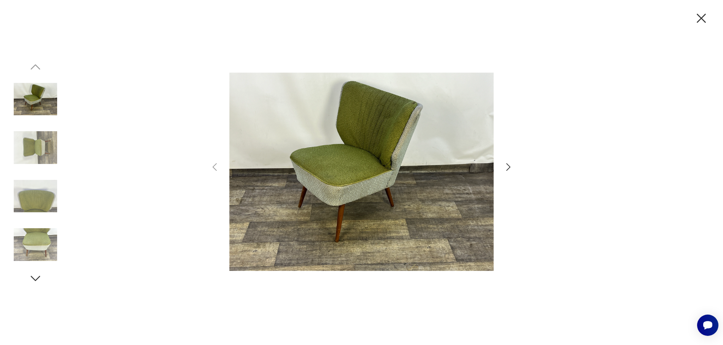
click at [51, 134] on img at bounding box center [35, 147] width 43 height 43
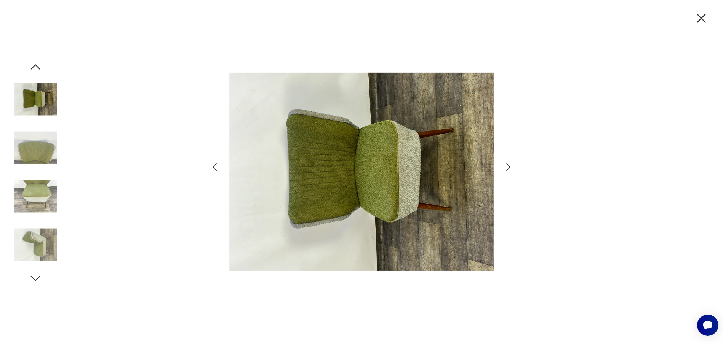
click at [44, 142] on img at bounding box center [35, 147] width 43 height 43
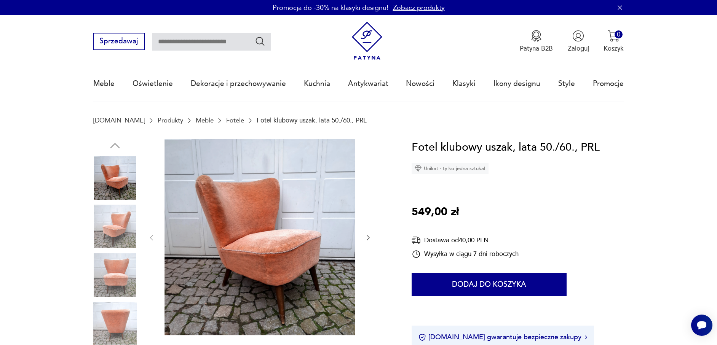
click at [121, 218] on img at bounding box center [114, 226] width 43 height 43
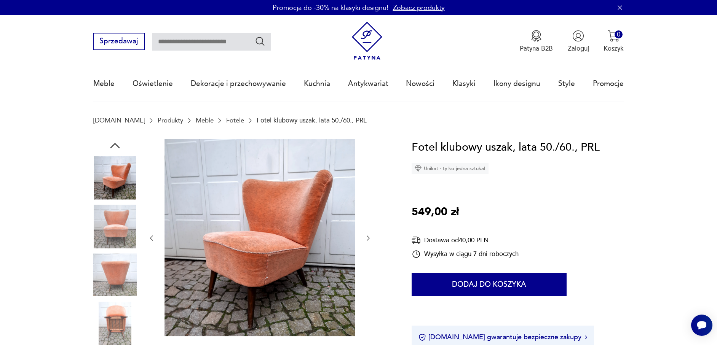
click at [372, 231] on div at bounding box center [241, 251] width 296 height 225
click at [366, 233] on div at bounding box center [260, 238] width 225 height 199
click at [118, 227] on img at bounding box center [114, 226] width 43 height 43
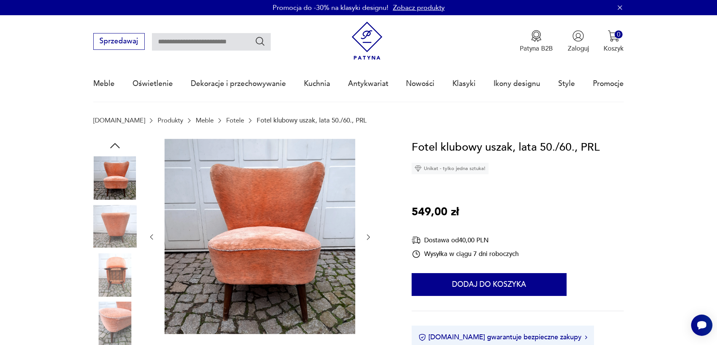
click at [116, 224] on img at bounding box center [114, 226] width 43 height 43
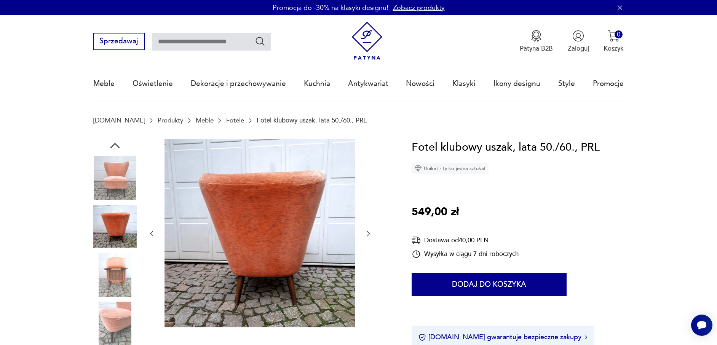
click at [118, 265] on img at bounding box center [114, 275] width 43 height 43
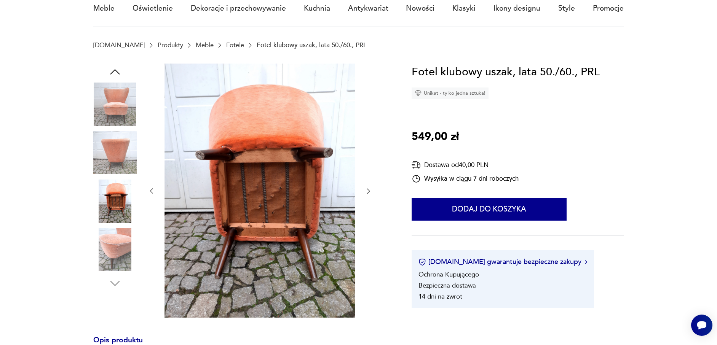
scroll to position [76, 0]
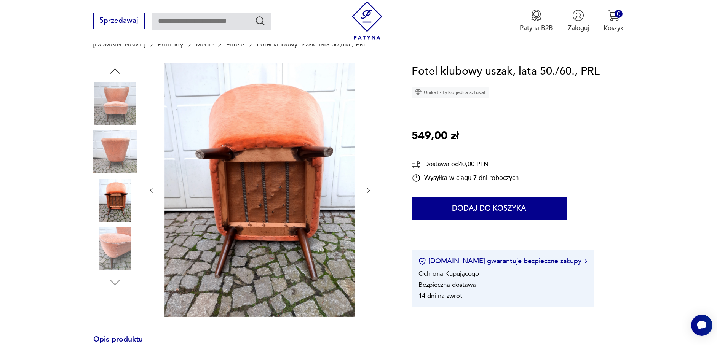
click at [113, 235] on img at bounding box center [114, 248] width 43 height 43
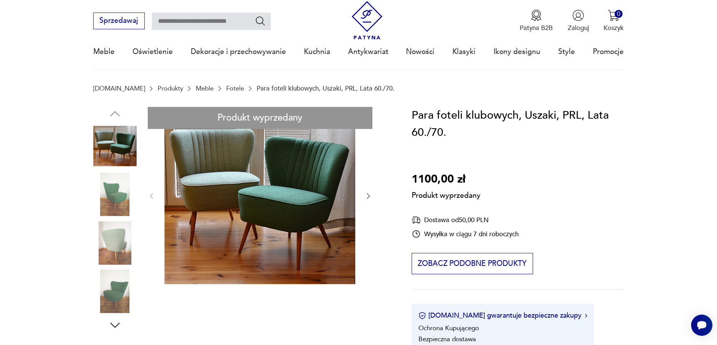
scroll to position [76, 0]
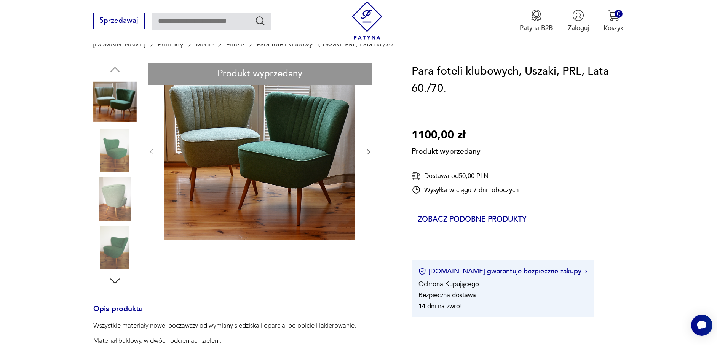
click at [113, 151] on div "Produkt wyprzedany Opis produktu Wszystkie materiały nowe, począwszy od wymiany…" at bounding box center [241, 334] width 296 height 542
click at [366, 150] on div "Produkt wyprzedany Opis produktu Wszystkie materiały nowe, począwszy od wymiany…" at bounding box center [241, 334] width 296 height 542
click at [115, 194] on div "Produkt wyprzedany Opis produktu Wszystkie materiały nowe, począwszy od wymiany…" at bounding box center [241, 334] width 296 height 542
click at [110, 263] on div "Produkt wyprzedany Opis produktu Wszystkie materiały nowe, począwszy od wymiany…" at bounding box center [241, 334] width 296 height 542
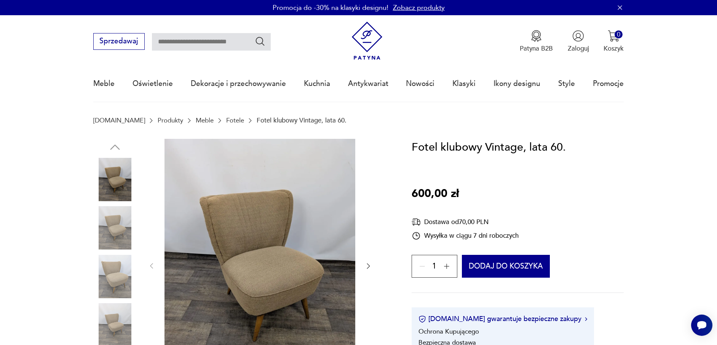
click at [120, 210] on img at bounding box center [114, 227] width 43 height 43
click at [111, 227] on img at bounding box center [114, 227] width 43 height 43
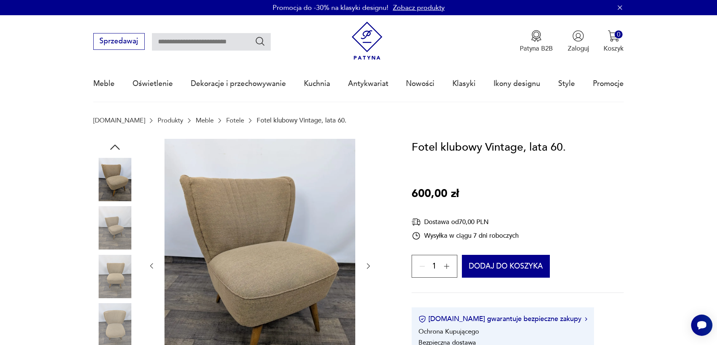
click at [113, 246] on img at bounding box center [114, 227] width 43 height 43
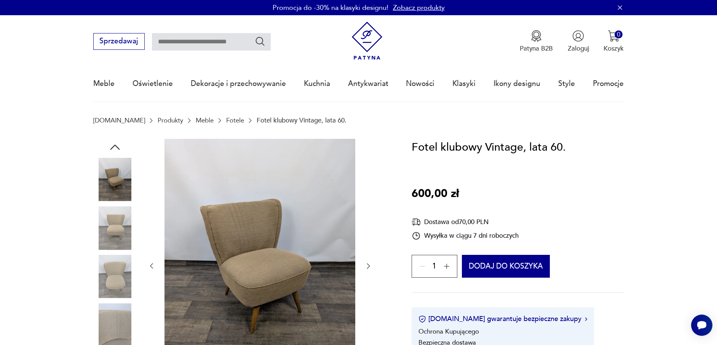
click at [114, 264] on img at bounding box center [114, 276] width 43 height 43
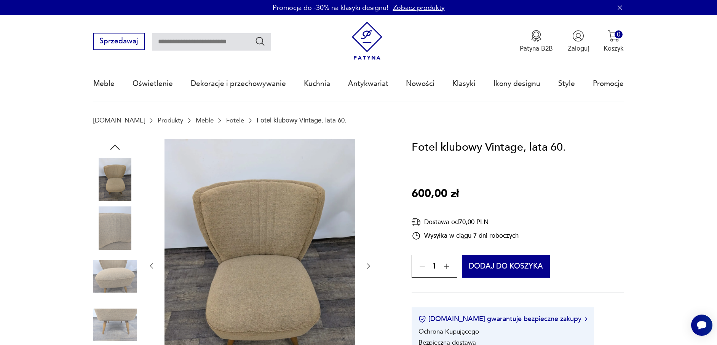
click at [115, 277] on img at bounding box center [114, 276] width 43 height 43
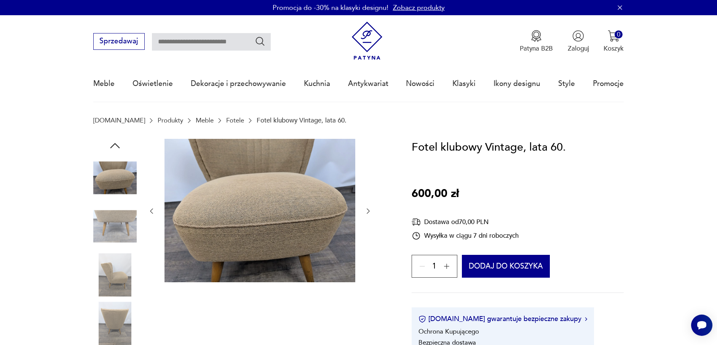
click at [116, 247] on img at bounding box center [114, 226] width 43 height 43
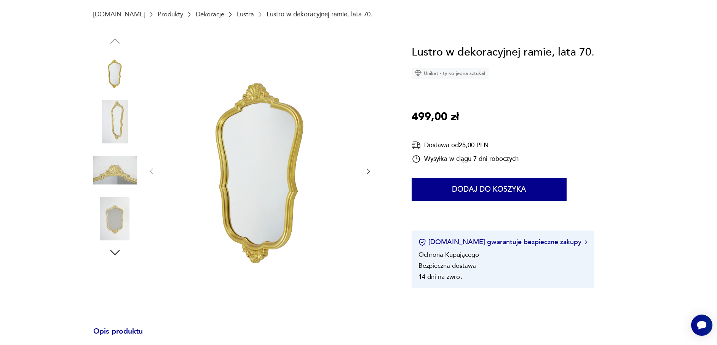
scroll to position [114, 0]
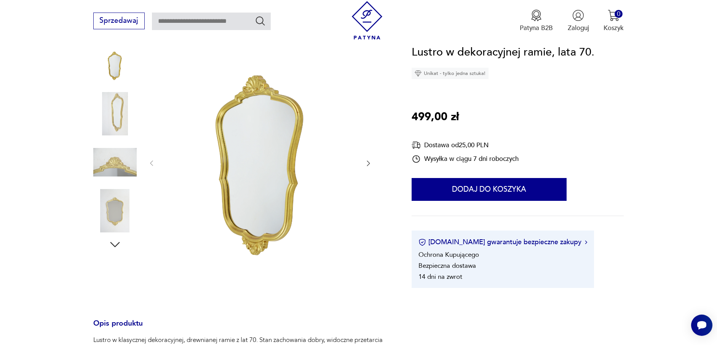
click at [110, 103] on img at bounding box center [114, 113] width 43 height 43
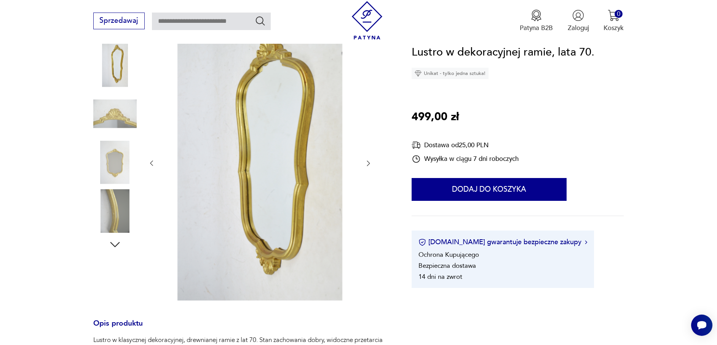
click at [118, 117] on img at bounding box center [114, 113] width 43 height 43
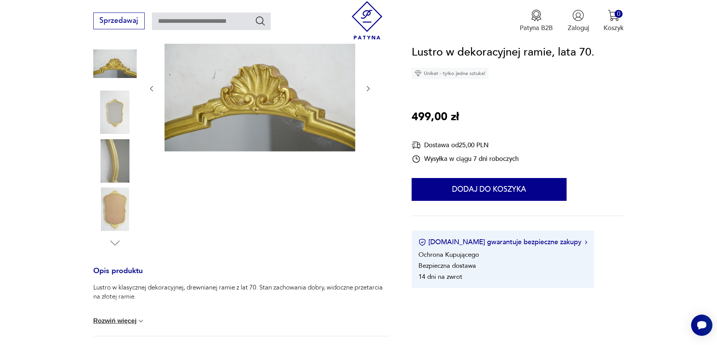
click at [117, 114] on img at bounding box center [114, 112] width 43 height 43
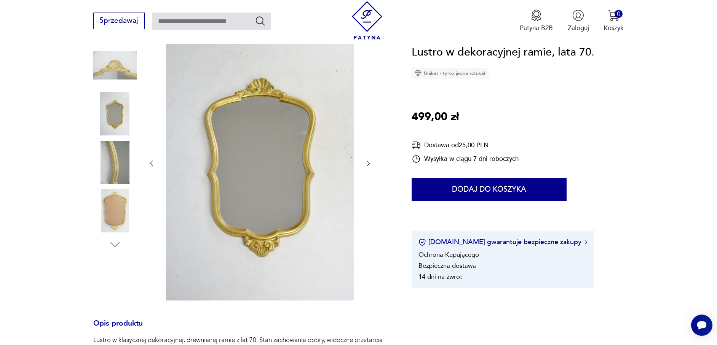
click at [119, 155] on img at bounding box center [114, 162] width 43 height 43
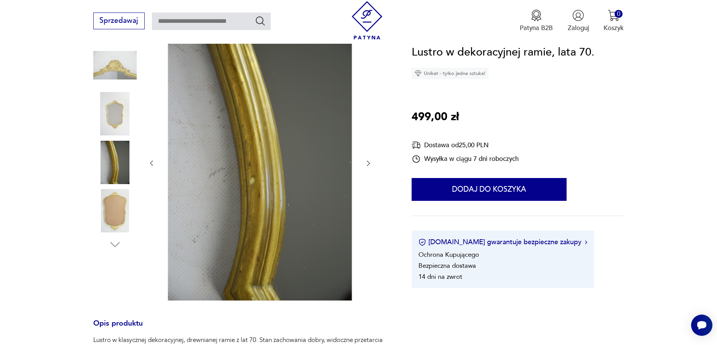
click at [115, 202] on img at bounding box center [114, 210] width 43 height 43
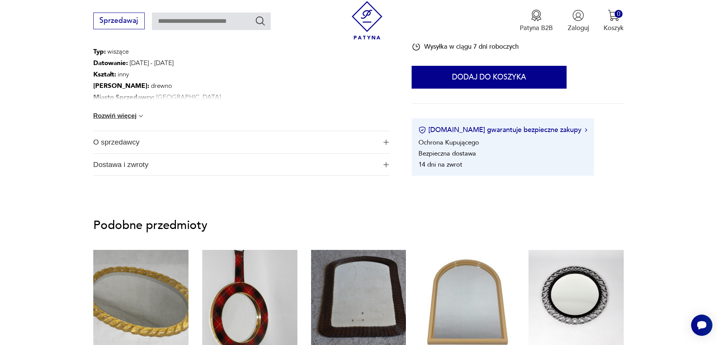
scroll to position [571, 0]
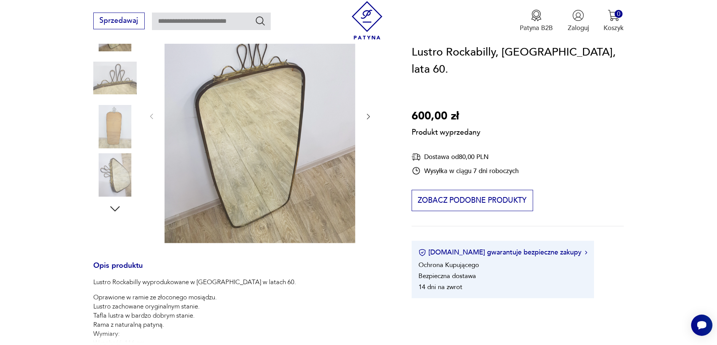
scroll to position [152, 0]
